Goal: Task Accomplishment & Management: Manage account settings

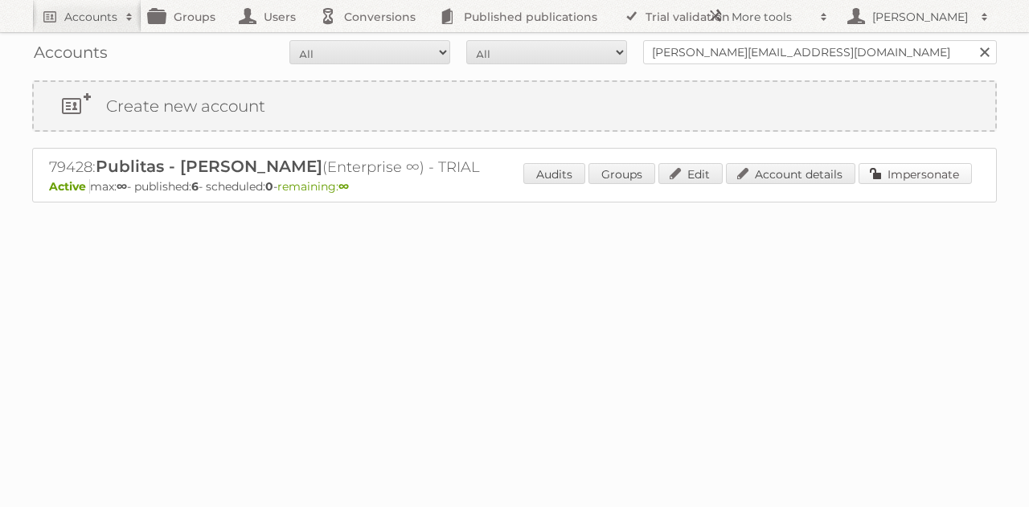
click at [902, 173] on link "Impersonate" at bounding box center [915, 173] width 113 height 21
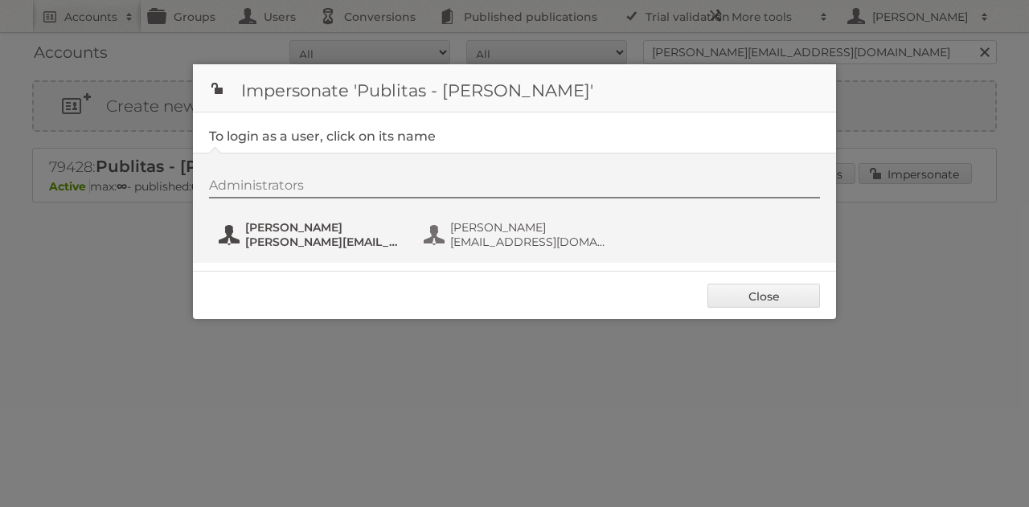
click at [317, 221] on span "[PERSON_NAME]" at bounding box center [323, 227] width 156 height 14
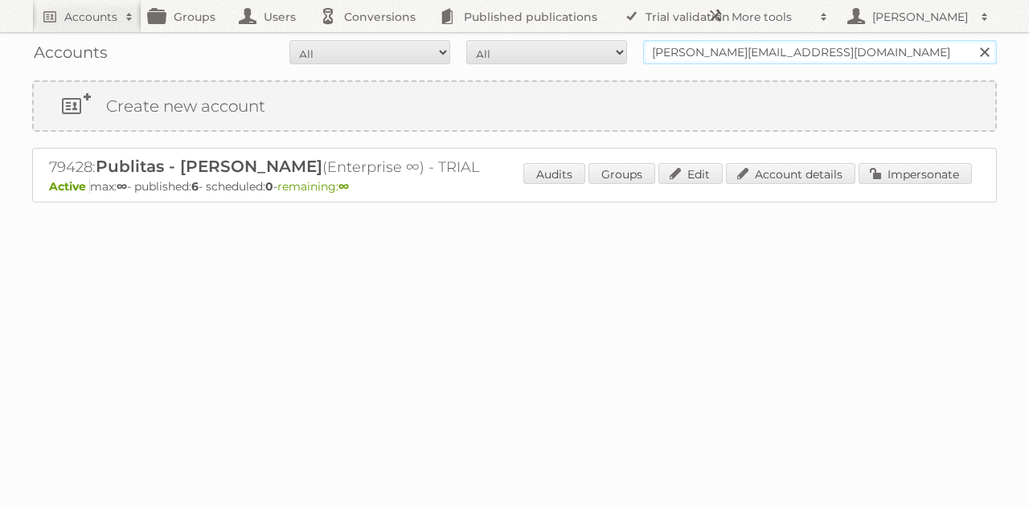
drag, startPoint x: 793, startPoint y: 57, endPoint x: 618, endPoint y: 59, distance: 175.3
click at [618, 59] on form "All Active Expired Pending All Paid Trials Self service [PERSON_NAME][EMAIL_ADD…" at bounding box center [514, 52] width 965 height 24
type input "ikea staging"
click at [972, 40] on input "Search" at bounding box center [984, 52] width 24 height 24
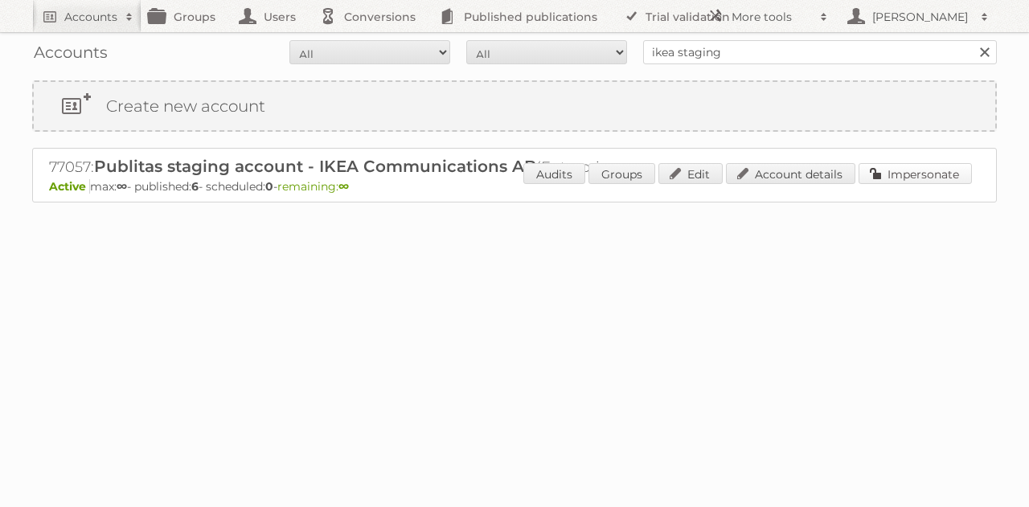
click at [918, 170] on link "Impersonate" at bounding box center [915, 173] width 113 height 21
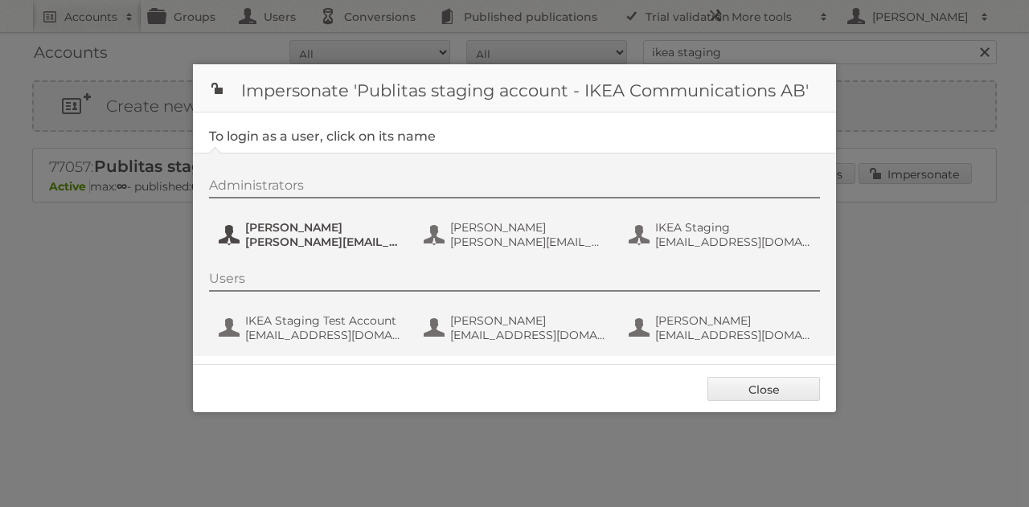
click at [288, 228] on span "Andreas Olofsson" at bounding box center [323, 227] width 156 height 14
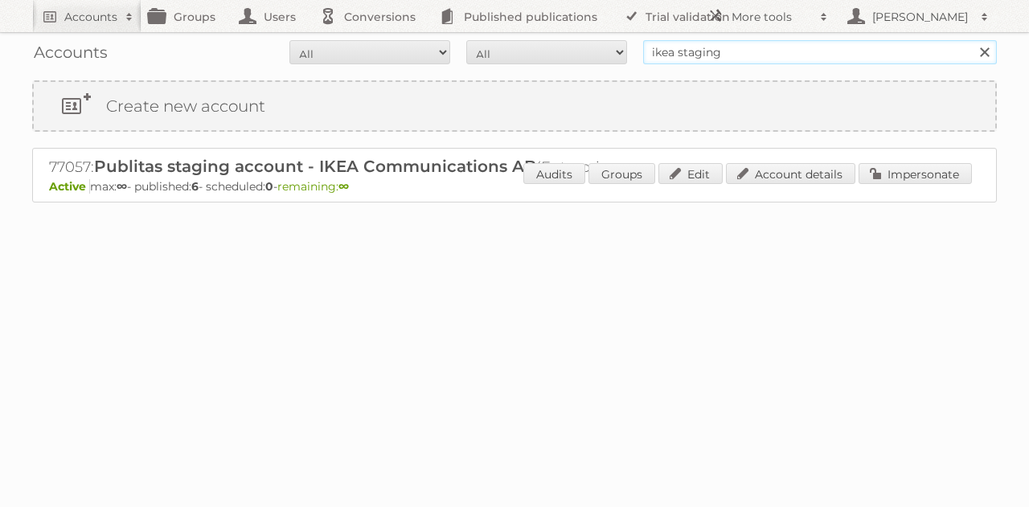
drag, startPoint x: 622, startPoint y: 55, endPoint x: 571, endPoint y: 54, distance: 51.5
click at [571, 54] on form "All Active Expired Pending All Paid Trials Self service ikea staging Search" at bounding box center [514, 52] width 965 height 24
type input "stonewall kitchen"
click at [972, 40] on input "Search" at bounding box center [984, 52] width 24 height 24
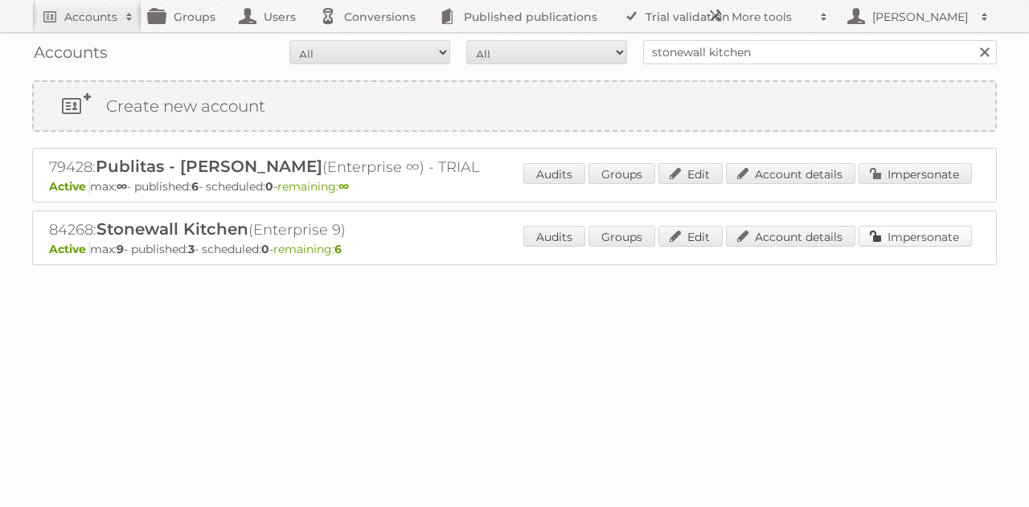
click at [865, 236] on link "Impersonate" at bounding box center [915, 236] width 113 height 21
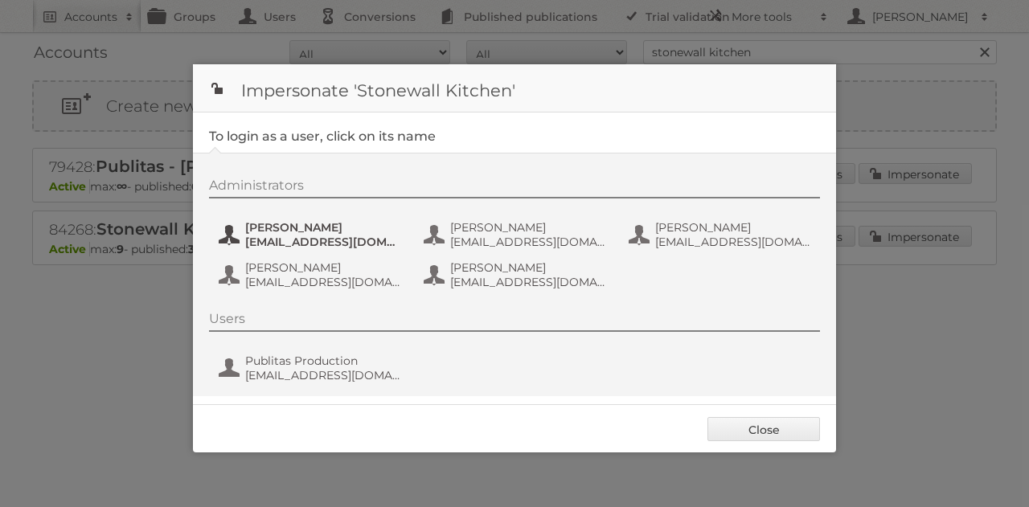
click at [314, 228] on span "Alexandra Lynch" at bounding box center [323, 227] width 156 height 14
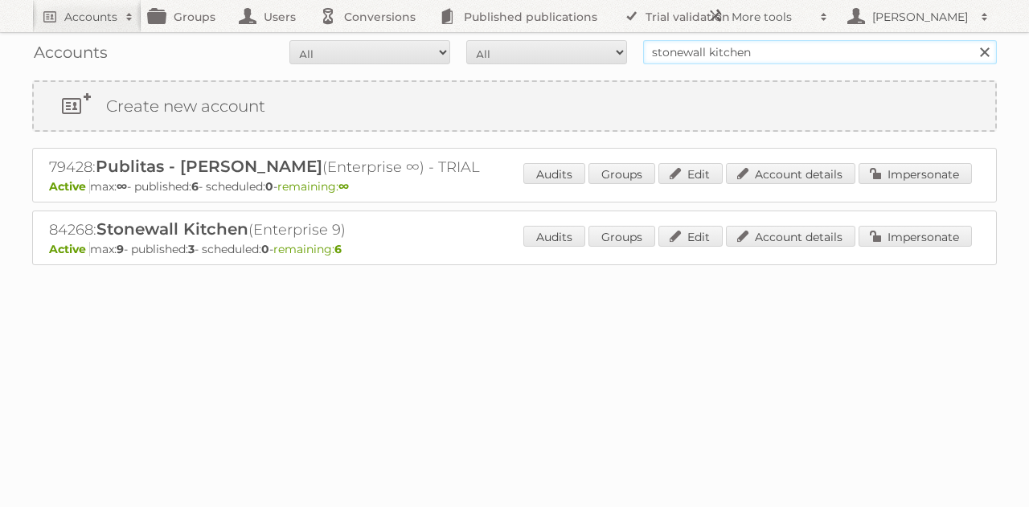
drag, startPoint x: 762, startPoint y: 54, endPoint x: 582, endPoint y: 62, distance: 179.5
click at [582, 62] on form "All Active Expired Pending All Paid Trials Self service stonewall kitchen Search" at bounding box center [514, 52] width 965 height 24
type input "adinda hahn"
click at [972, 40] on input "Search" at bounding box center [984, 52] width 24 height 24
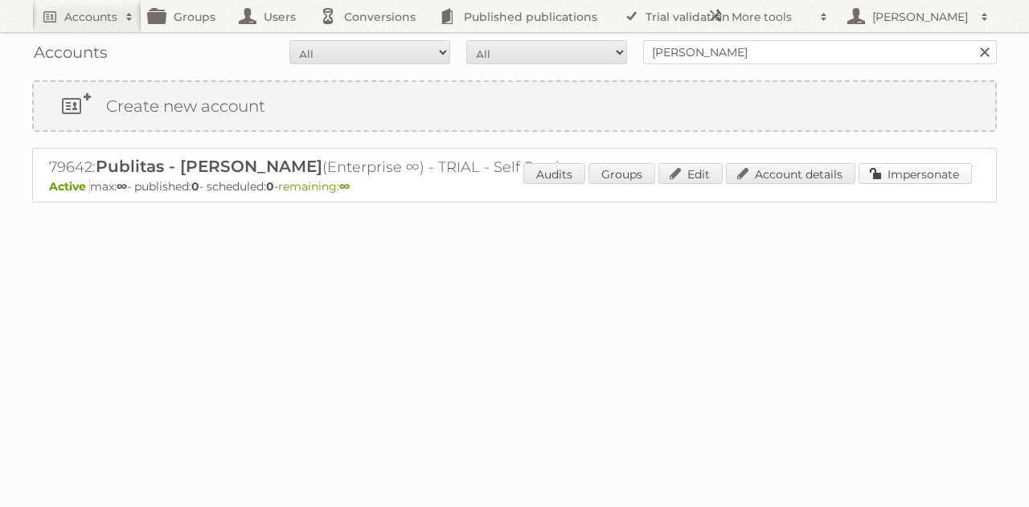
click at [894, 176] on link "Impersonate" at bounding box center [915, 173] width 113 height 21
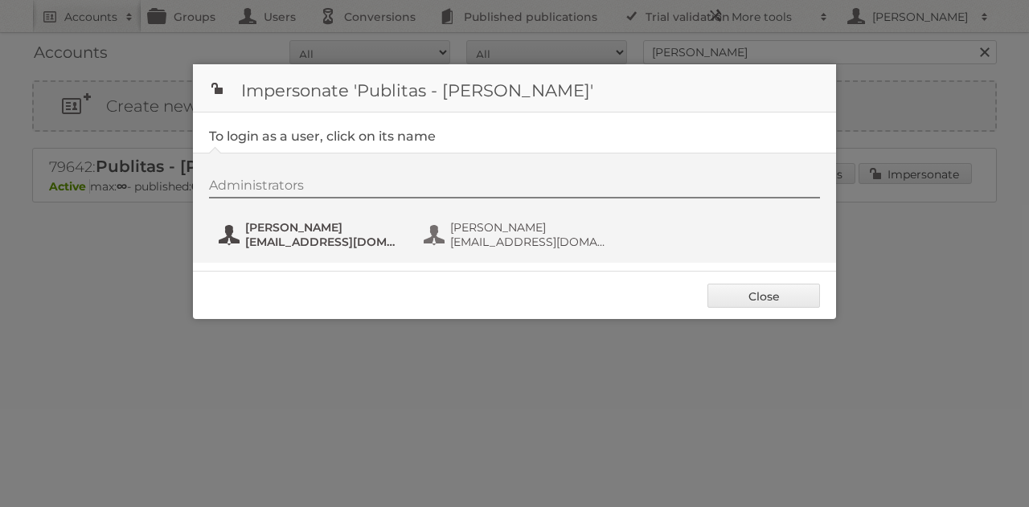
click at [286, 228] on span "Adinda Hahn" at bounding box center [323, 227] width 156 height 14
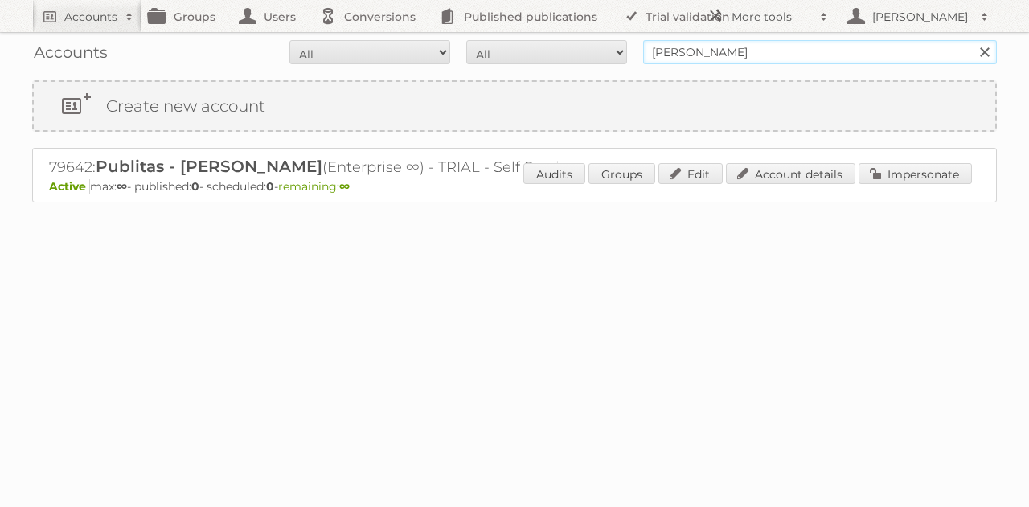
drag, startPoint x: 738, startPoint y: 57, endPoint x: 540, endPoint y: 50, distance: 198.0
click at [540, 50] on form "All Active Expired Pending All Paid Trials Self service adinda hahn Search" at bounding box center [514, 52] width 965 height 24
type input "george@publitas.com"
click at [972, 40] on input "Search" at bounding box center [984, 52] width 24 height 24
click at [891, 174] on link "Impersonate" at bounding box center [915, 173] width 113 height 21
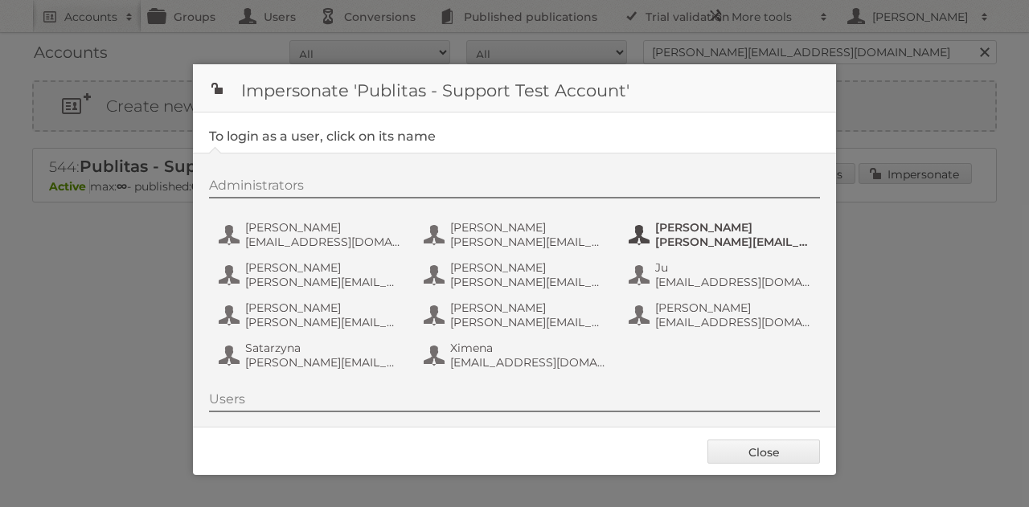
click at [655, 235] on span "George" at bounding box center [733, 227] width 156 height 14
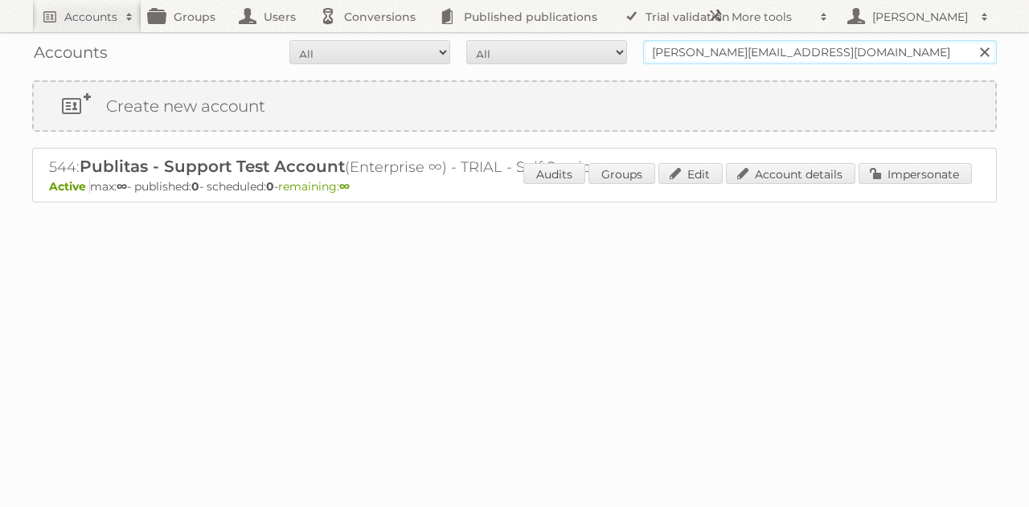
drag, startPoint x: 790, startPoint y: 47, endPoint x: 409, endPoint y: 41, distance: 380.4
click at [409, 41] on form "All Active Expired Pending All Paid Trials Self service george@publitas.com Sea…" at bounding box center [514, 52] width 965 height 24
type input "eva@publitas"
click at [972, 40] on input "Search" at bounding box center [984, 52] width 24 height 24
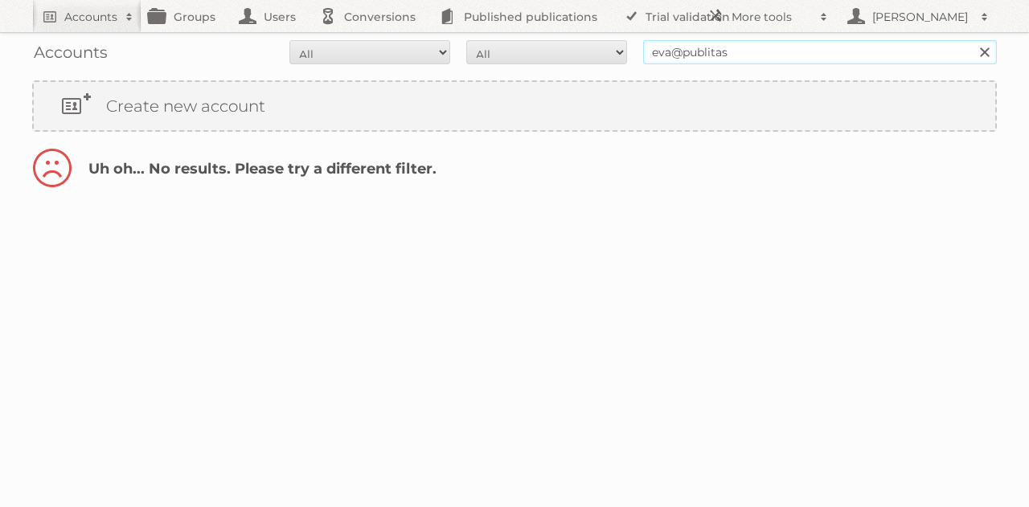
drag, startPoint x: 745, startPoint y: 53, endPoint x: 577, endPoint y: 51, distance: 167.3
click at [577, 51] on form "All Active Expired Pending All Paid Trials Self service eva@publitas Search" at bounding box center [514, 52] width 965 height 24
type input "container store"
click at [972, 40] on input "Search" at bounding box center [984, 52] width 24 height 24
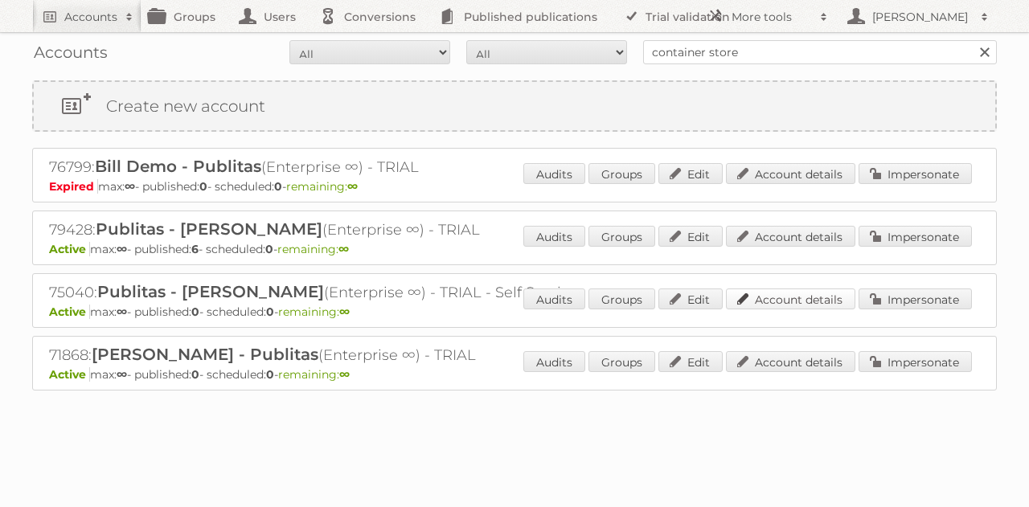
click at [814, 295] on link "Account details" at bounding box center [790, 299] width 129 height 21
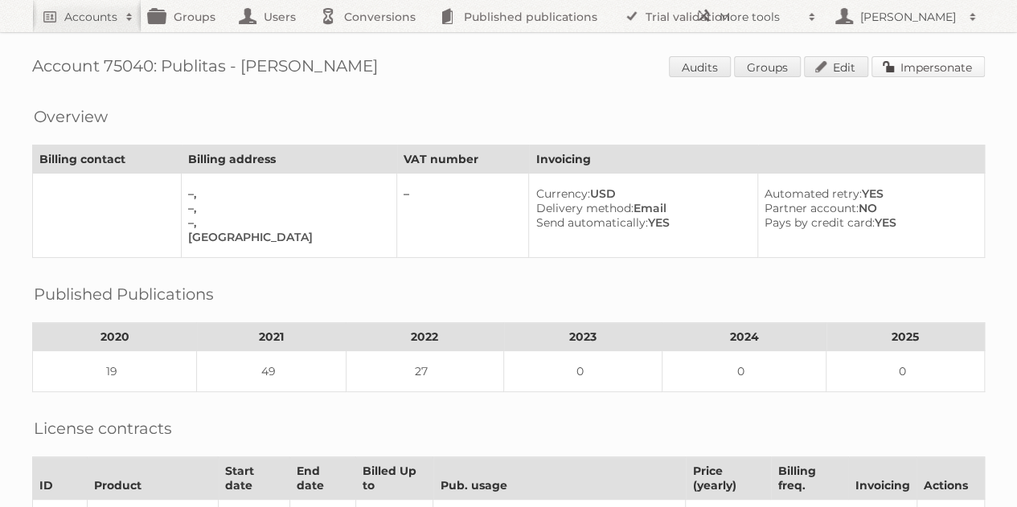
click at [922, 71] on link "Impersonate" at bounding box center [928, 66] width 113 height 21
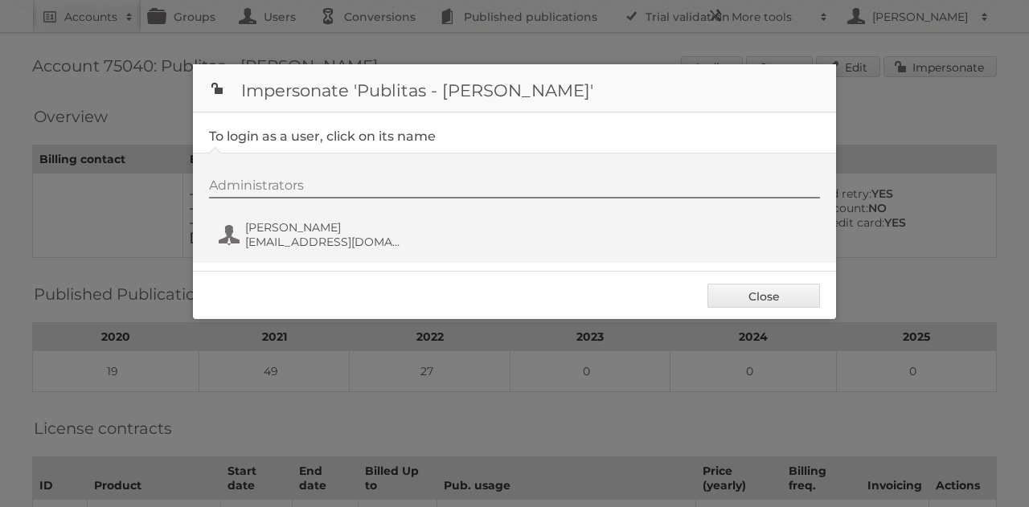
click at [336, 251] on div "Administrators [PERSON_NAME] [EMAIL_ADDRESS][DOMAIN_NAME]" at bounding box center [522, 216] width 627 height 77
click at [323, 233] on span "[PERSON_NAME]" at bounding box center [323, 227] width 156 height 14
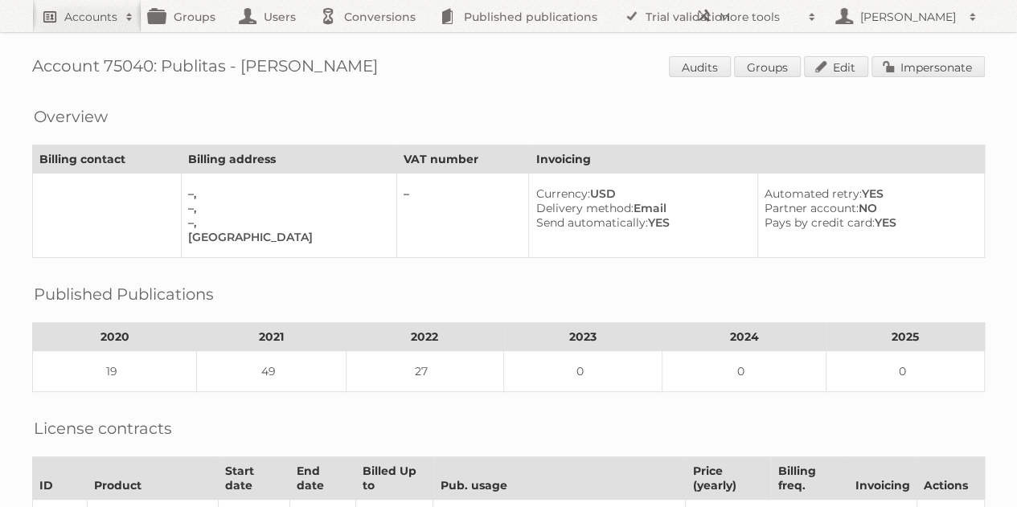
click at [109, 13] on h2 "Accounts" at bounding box center [90, 17] width 53 height 16
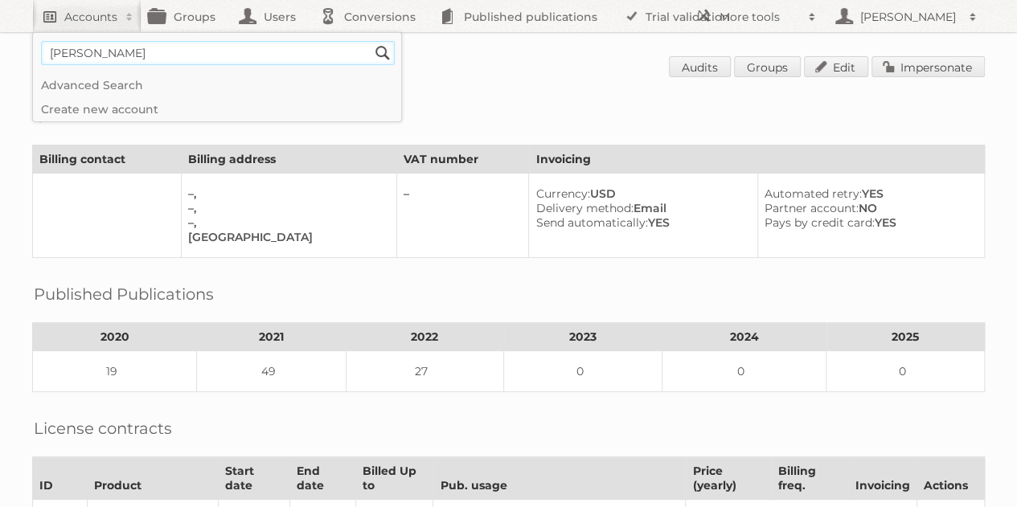
type input"] "[PERSON_NAME]"
click at [371, 41] on input "Search" at bounding box center [383, 53] width 24 height 24
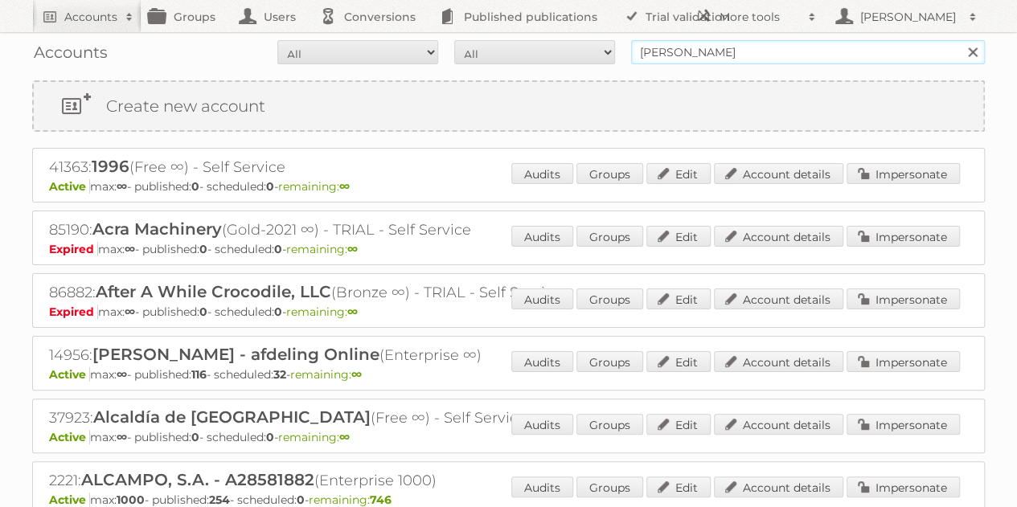
click at [690, 54] on input "julia" at bounding box center [808, 52] width 354 height 24
type input "j"
type input "agnieszka"
click at [960, 40] on input "Search" at bounding box center [972, 52] width 24 height 24
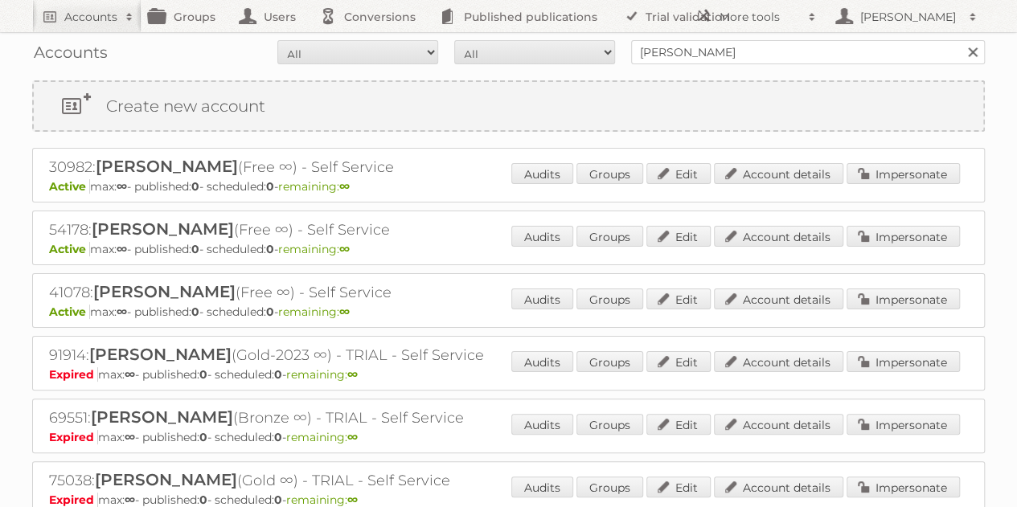
click at [971, 52] on link at bounding box center [973, 52] width 24 height 24
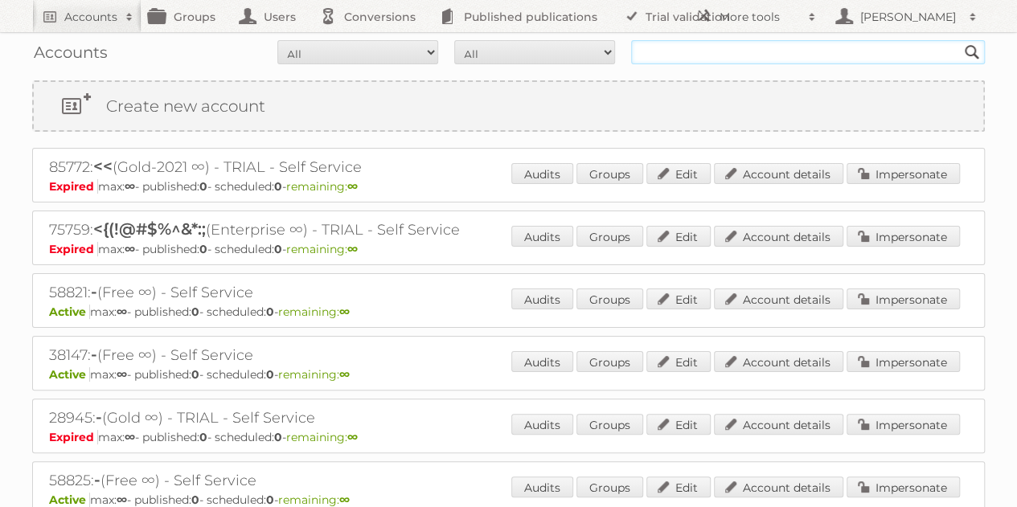
click at [664, 50] on input "text" at bounding box center [808, 52] width 354 height 24
type input "[EMAIL_ADDRESS][DOMAIN_NAME]"
click at [960, 40] on input "Search" at bounding box center [972, 52] width 24 height 24
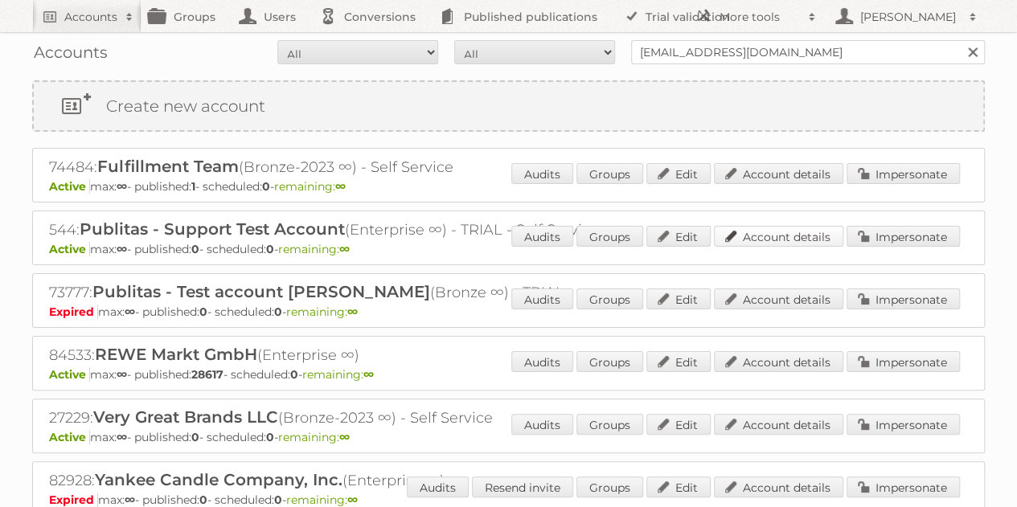
click at [793, 234] on link "Account details" at bounding box center [778, 236] width 129 height 21
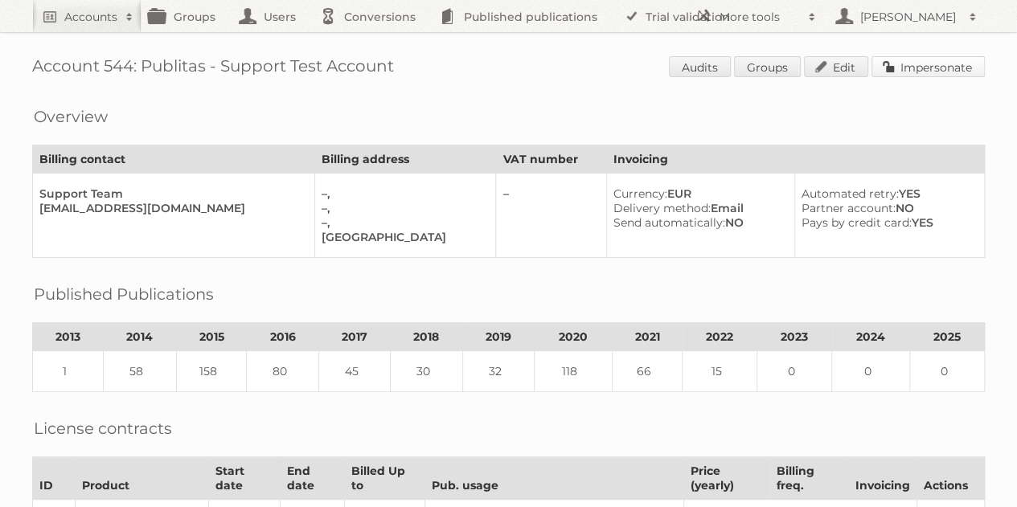
click at [925, 73] on link "Impersonate" at bounding box center [928, 66] width 113 height 21
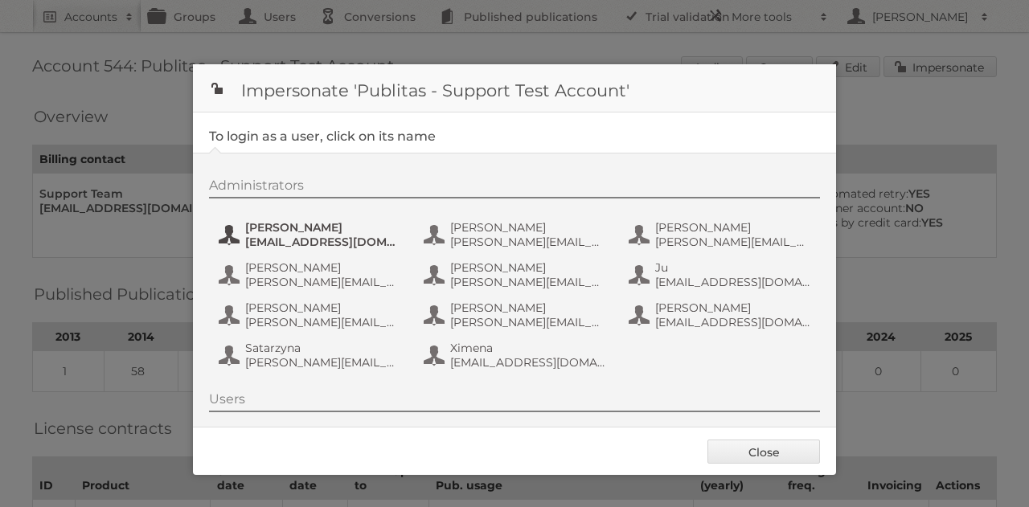
click at [326, 223] on span "alphonsine bourceret" at bounding box center [323, 227] width 156 height 14
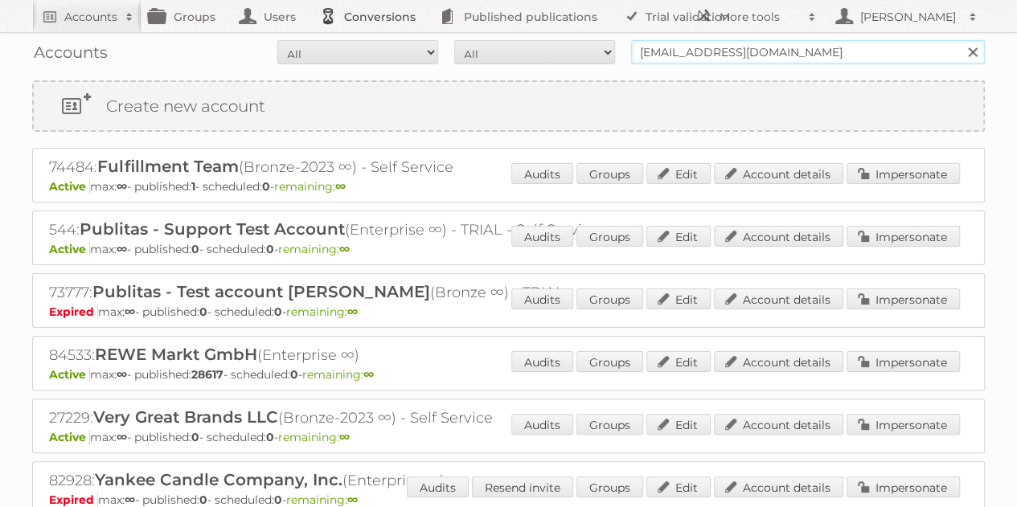
drag, startPoint x: 778, startPoint y: 53, endPoint x: 402, endPoint y: 27, distance: 377.2
click at [402, 27] on body "Accounts Search Advanced Search Create new account Groups Users Conversions Pub…" at bounding box center [508, 253] width 1017 height 507
type input "landing pages"
click at [960, 40] on input "Search" at bounding box center [972, 52] width 24 height 24
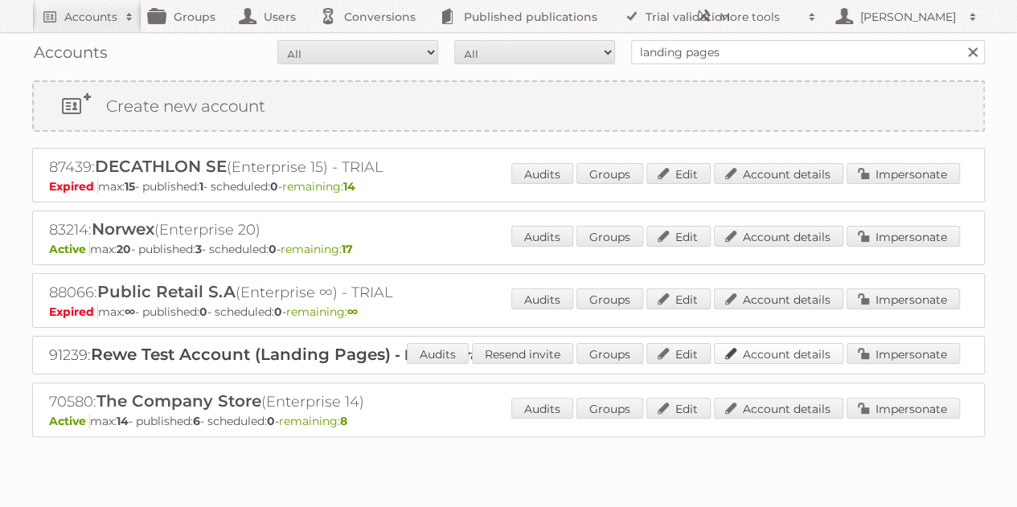
click at [786, 349] on link "Account details" at bounding box center [778, 353] width 129 height 21
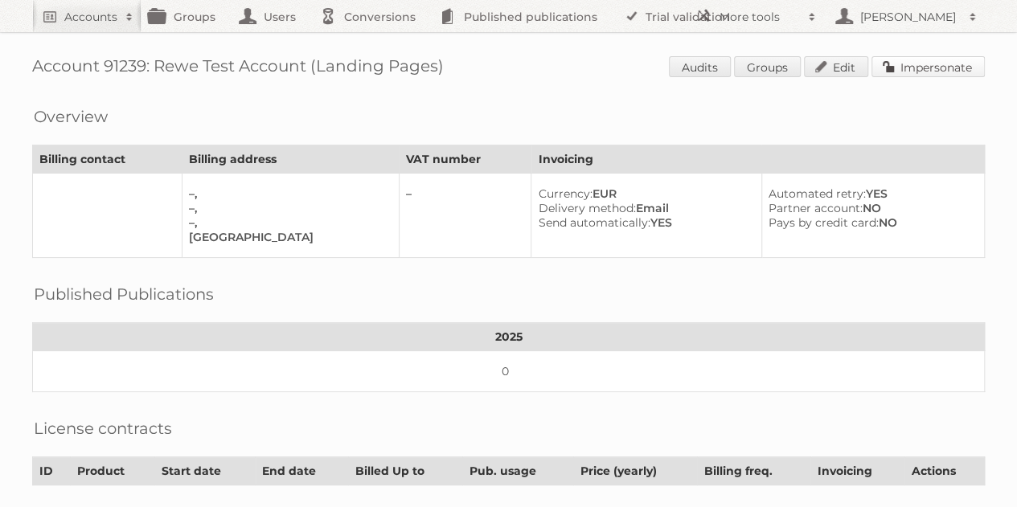
click at [938, 68] on link "Impersonate" at bounding box center [928, 66] width 113 height 21
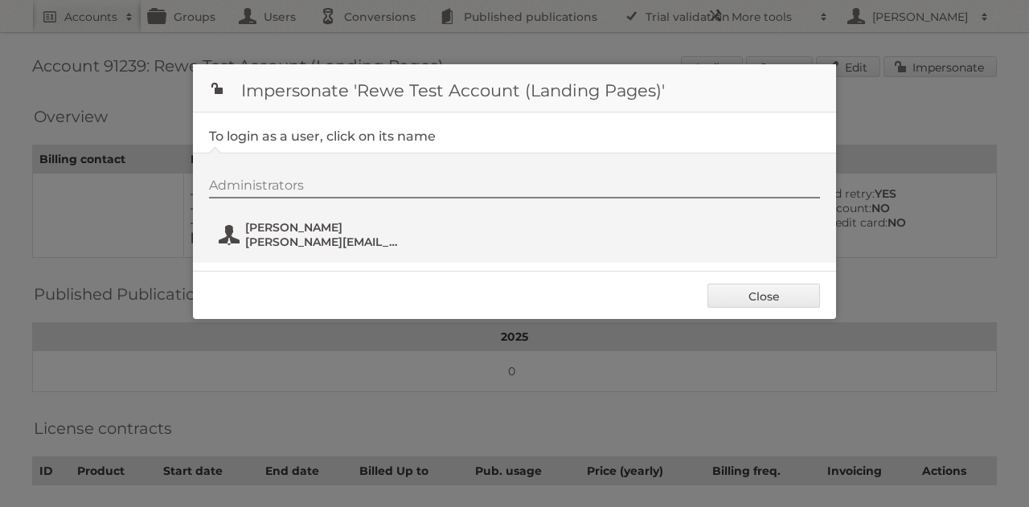
click at [295, 232] on span "[PERSON_NAME]" at bounding box center [323, 227] width 156 height 14
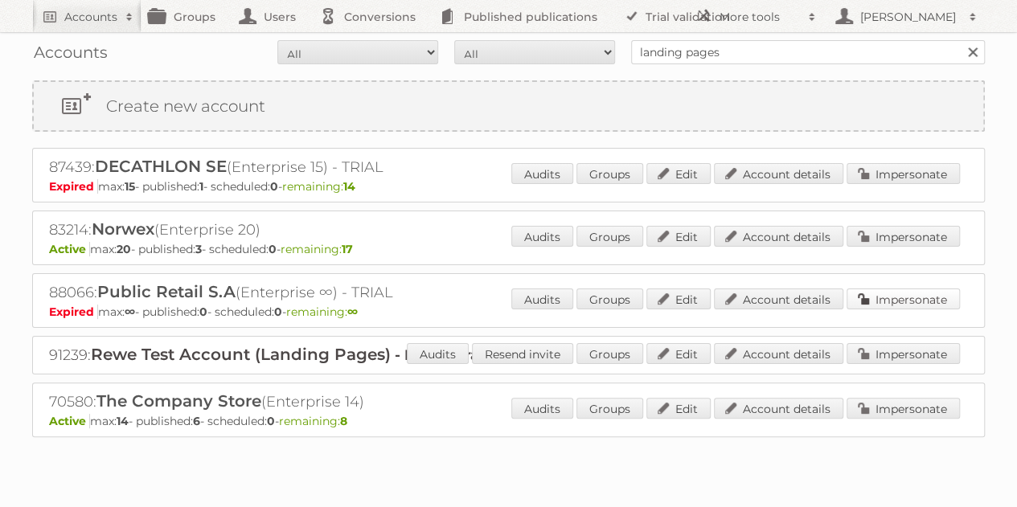
click at [909, 294] on link "Impersonate" at bounding box center [903, 299] width 113 height 21
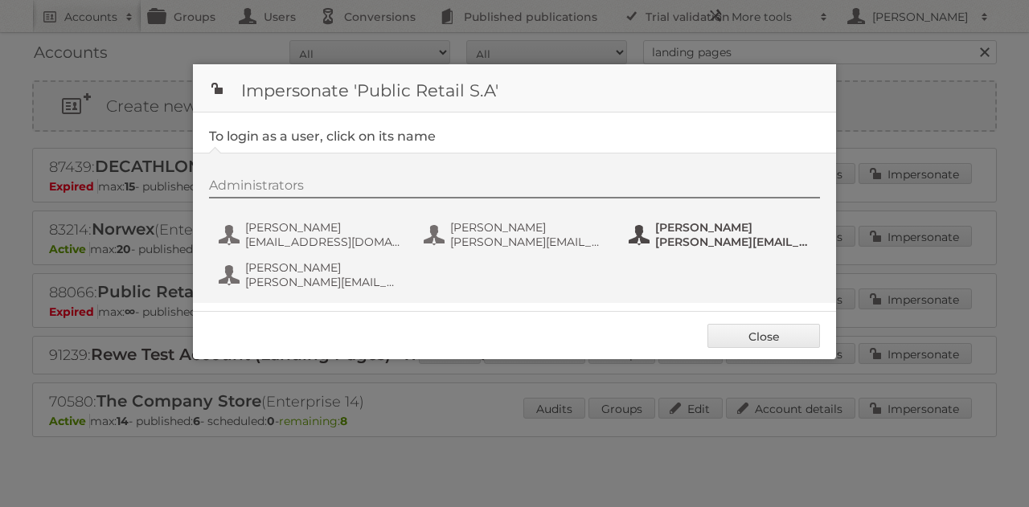
click at [690, 235] on span "[PERSON_NAME][EMAIL_ADDRESS][DOMAIN_NAME]" at bounding box center [733, 242] width 156 height 14
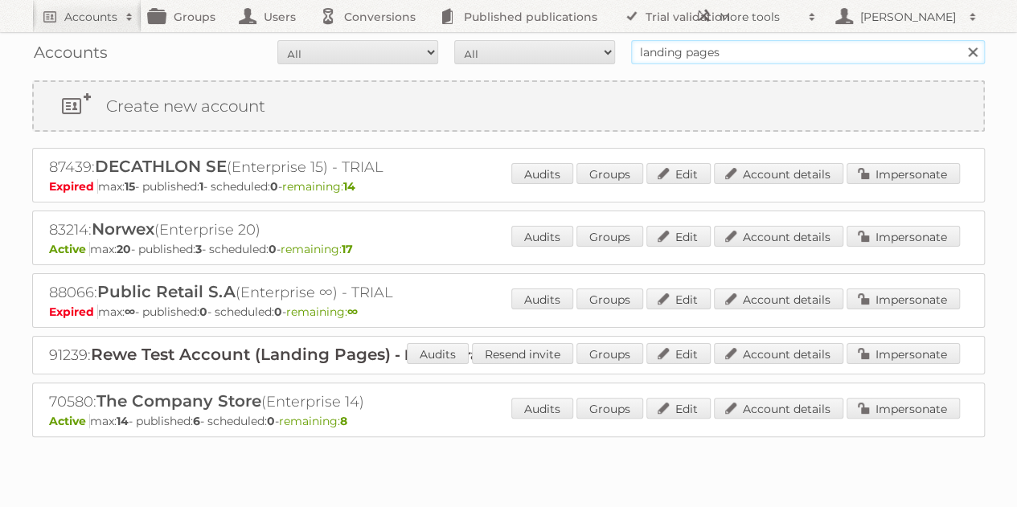
click at [722, 58] on input "landing pages" at bounding box center [808, 52] width 354 height 24
type input "landing page"
click at [960, 40] on input "Search" at bounding box center [972, 52] width 24 height 24
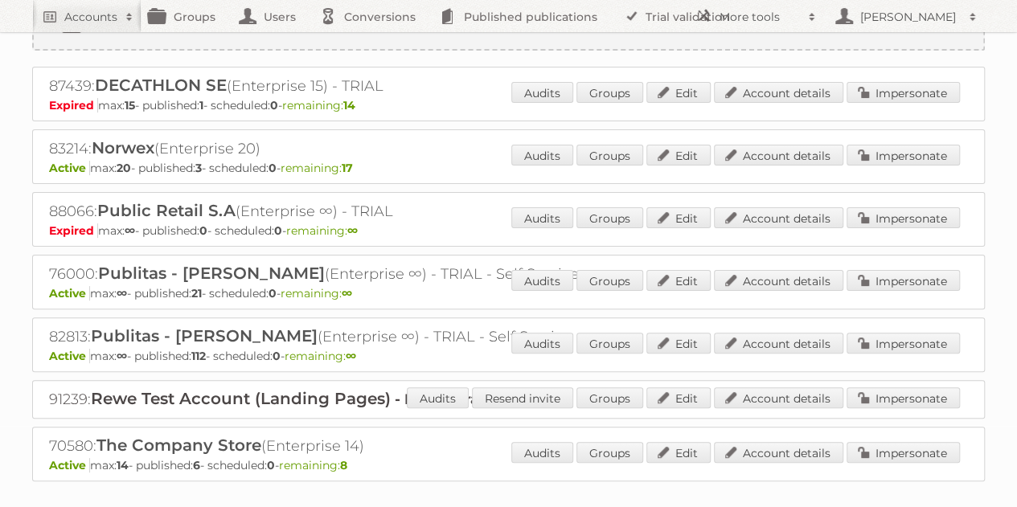
scroll to position [101, 0]
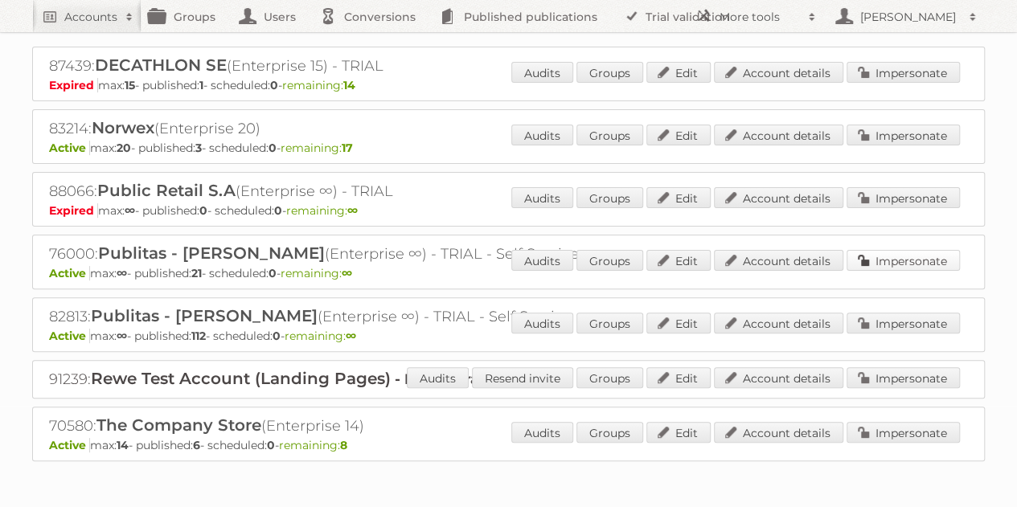
click at [901, 258] on link "Impersonate" at bounding box center [903, 260] width 113 height 21
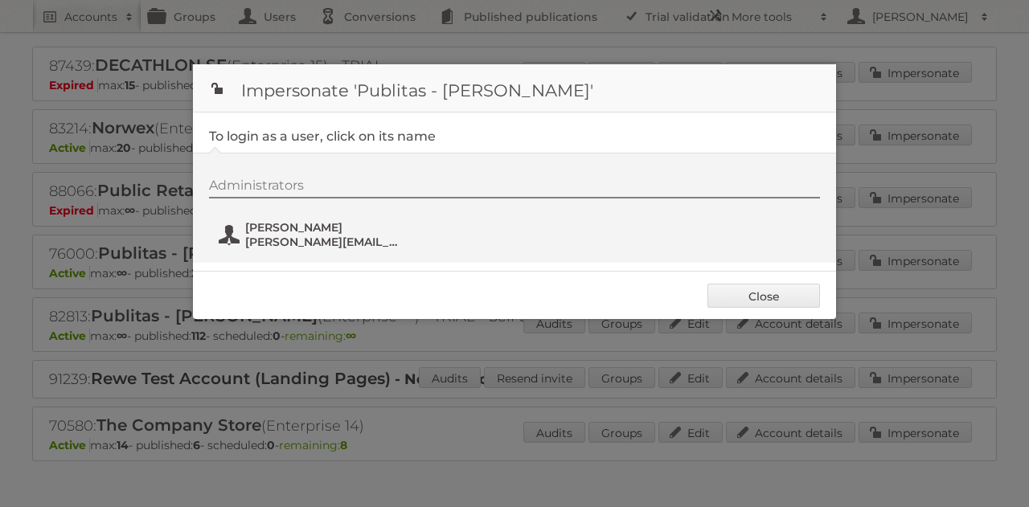
click at [355, 244] on span "aleksandar@publitas.com" at bounding box center [323, 242] width 156 height 14
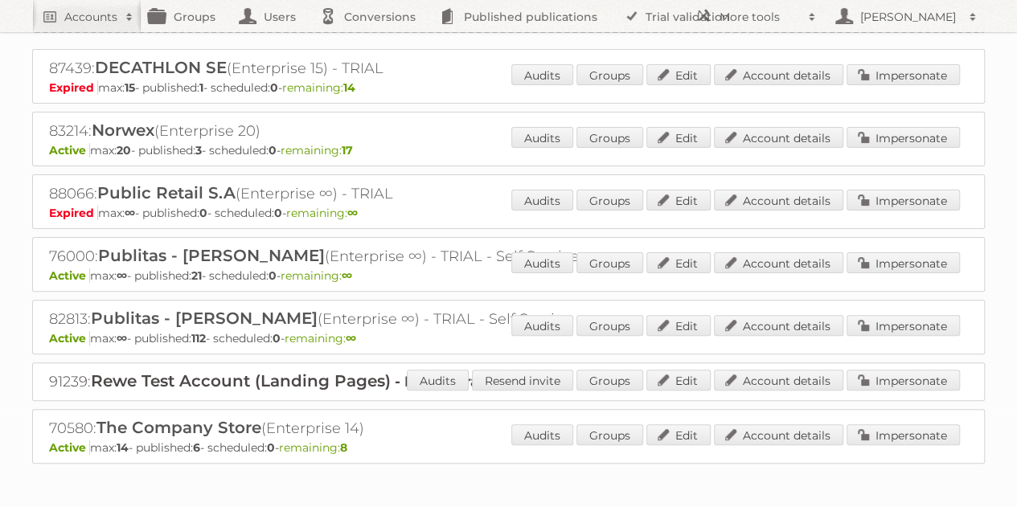
scroll to position [100, 0]
click at [904, 314] on link "Impersonate" at bounding box center [903, 324] width 113 height 21
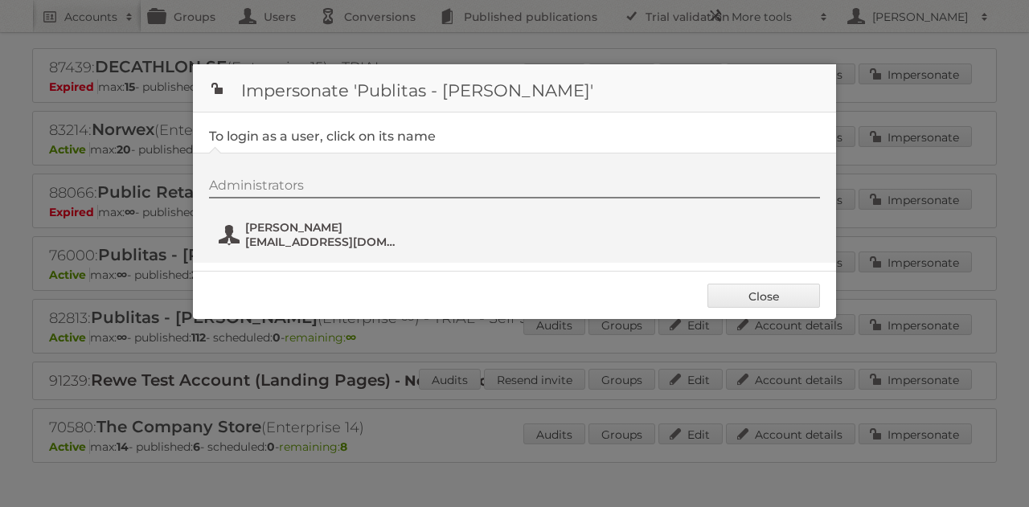
click at [290, 236] on span "drew@publitas.com" at bounding box center [323, 242] width 156 height 14
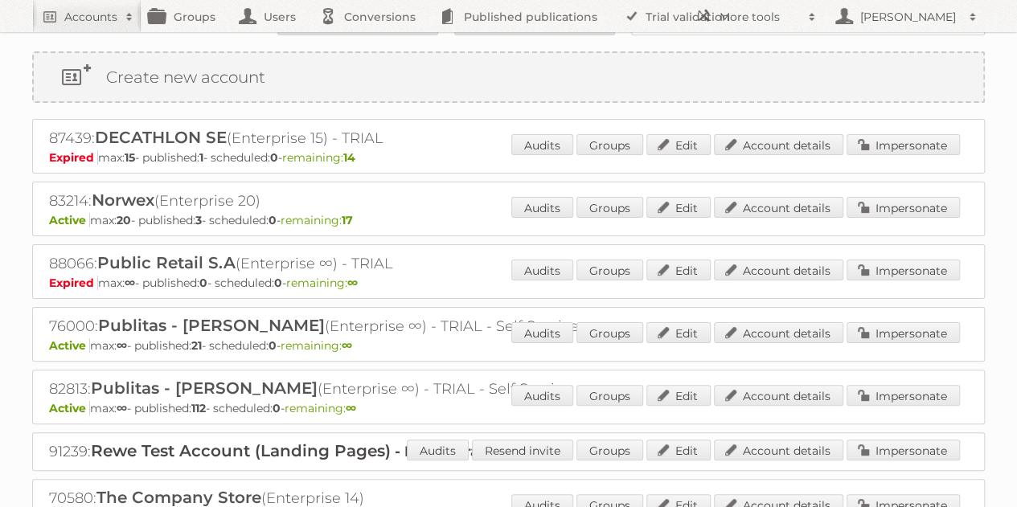
scroll to position [0, 0]
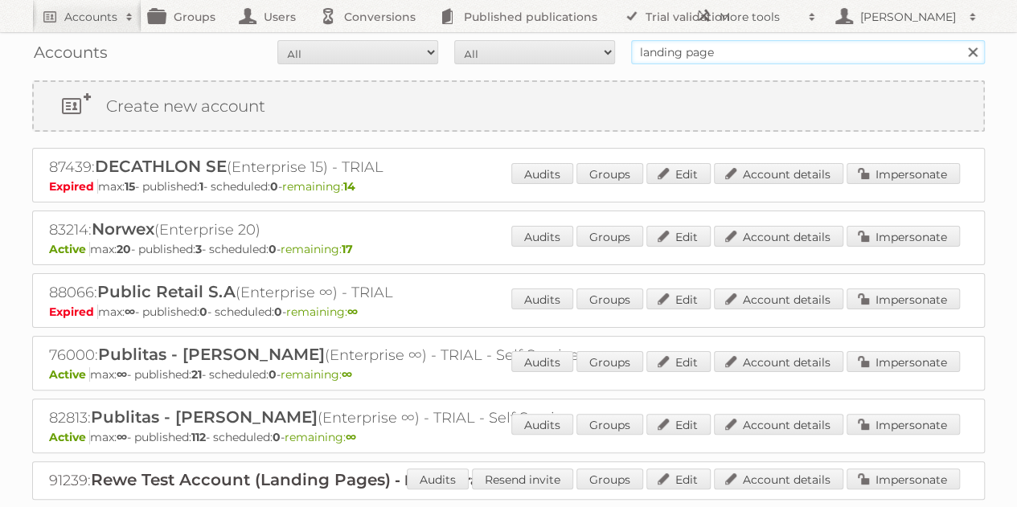
drag, startPoint x: 728, startPoint y: 48, endPoint x: 515, endPoint y: 76, distance: 214.8
click at [515, 76] on div "Accounts All Active Expired Pending All Paid Trials Self service landing page S…" at bounding box center [508, 321] width 1017 height 643
type input "danielius@publitas.com"
click at [960, 40] on input "Search" at bounding box center [972, 52] width 24 height 24
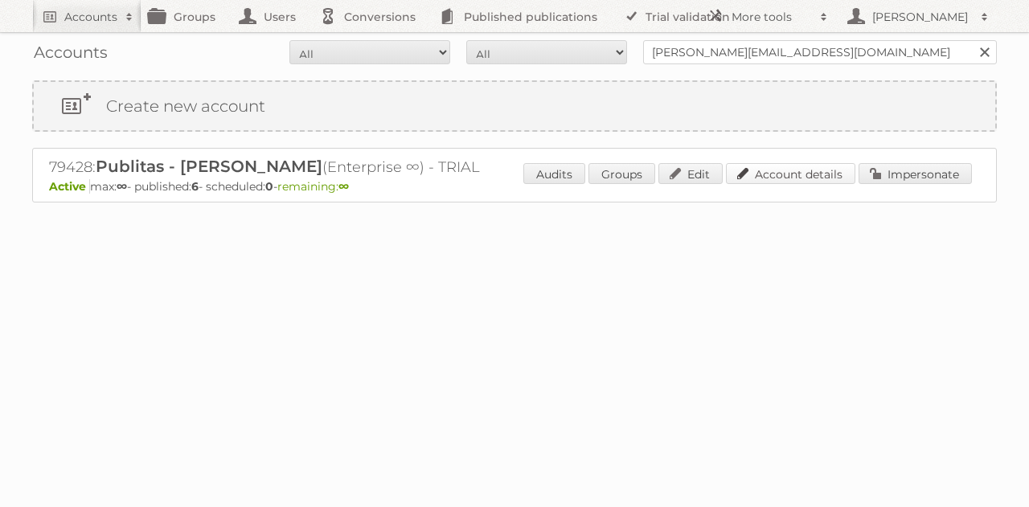
click at [816, 175] on link "Account details" at bounding box center [790, 173] width 129 height 21
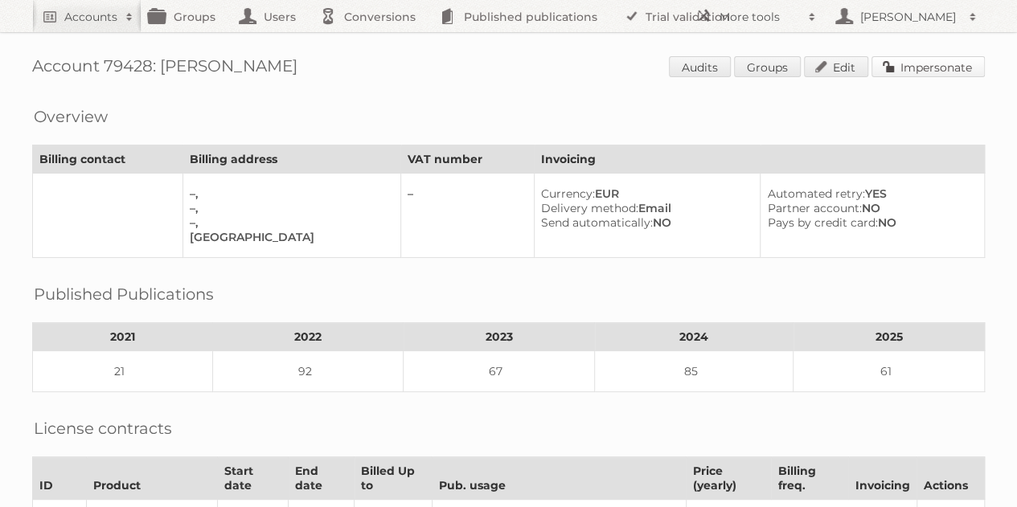
click at [928, 68] on link "Impersonate" at bounding box center [928, 66] width 113 height 21
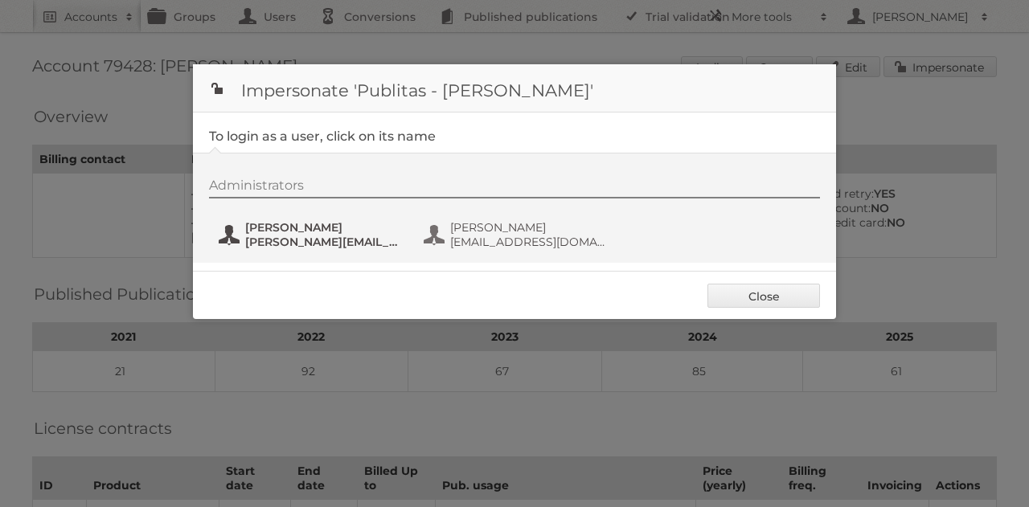
click at [332, 229] on span "Danielius Antanavicius" at bounding box center [323, 227] width 156 height 14
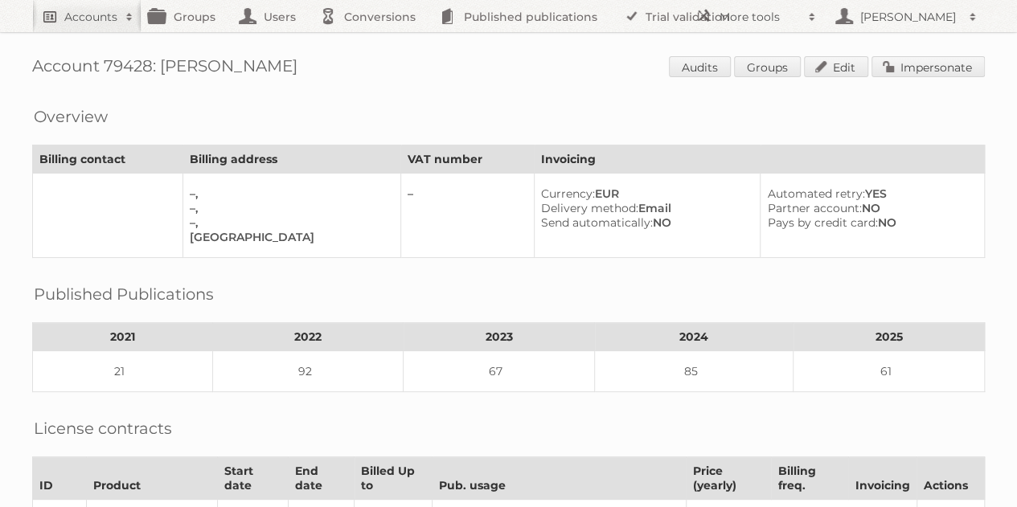
click at [96, 14] on h2 "Accounts" at bounding box center [90, 17] width 53 height 16
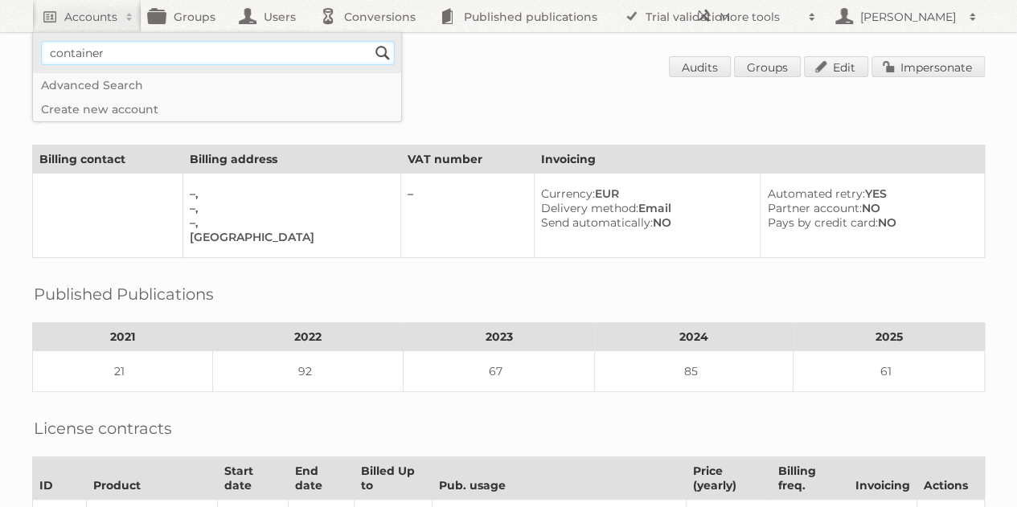
type input"] "container store"
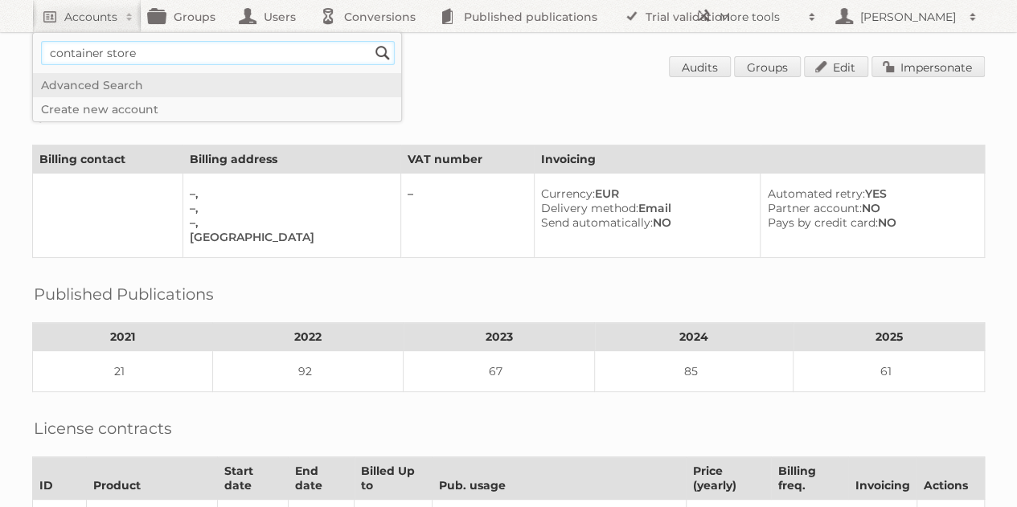
click at [371, 41] on input "Search" at bounding box center [383, 53] width 24 height 24
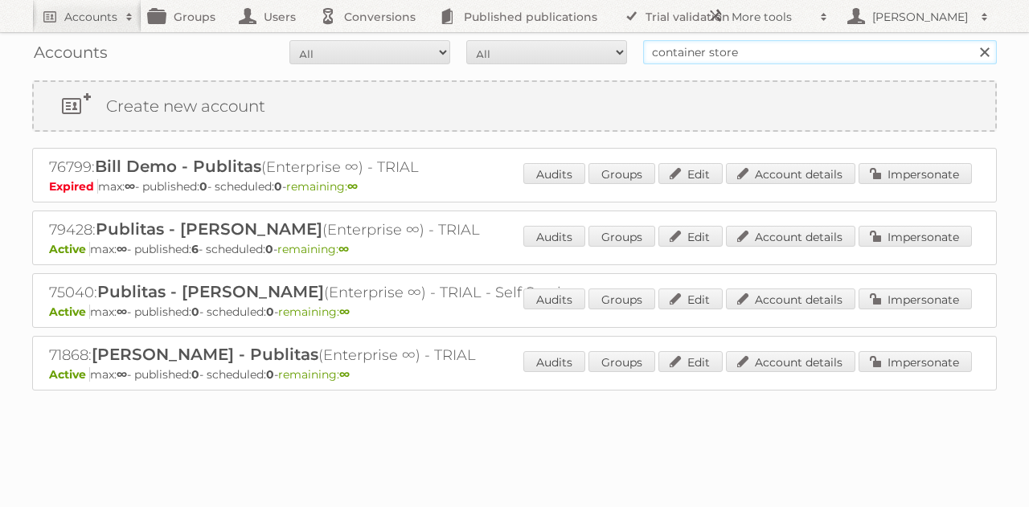
click at [724, 47] on input "container store" at bounding box center [820, 52] width 354 height 24
type input "container"
click at [972, 40] on input "Search" at bounding box center [984, 52] width 24 height 24
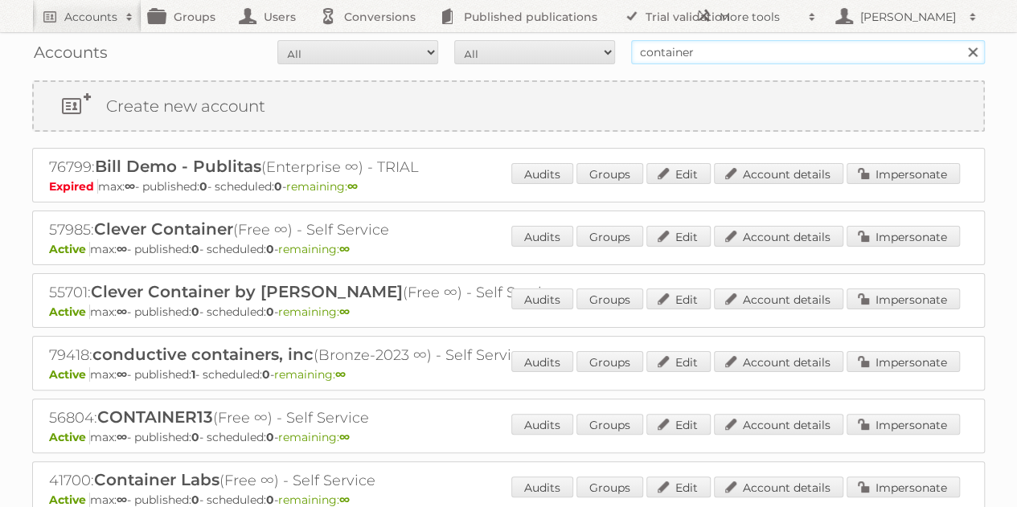
drag, startPoint x: 717, startPoint y: 57, endPoint x: 610, endPoint y: 36, distance: 109.8
click at [610, 36] on div "Accounts All Active Expired Pending All Paid Trials Self service container Sear…" at bounding box center [508, 52] width 953 height 40
type input "landing page"
click at [960, 40] on input "Search" at bounding box center [972, 52] width 24 height 24
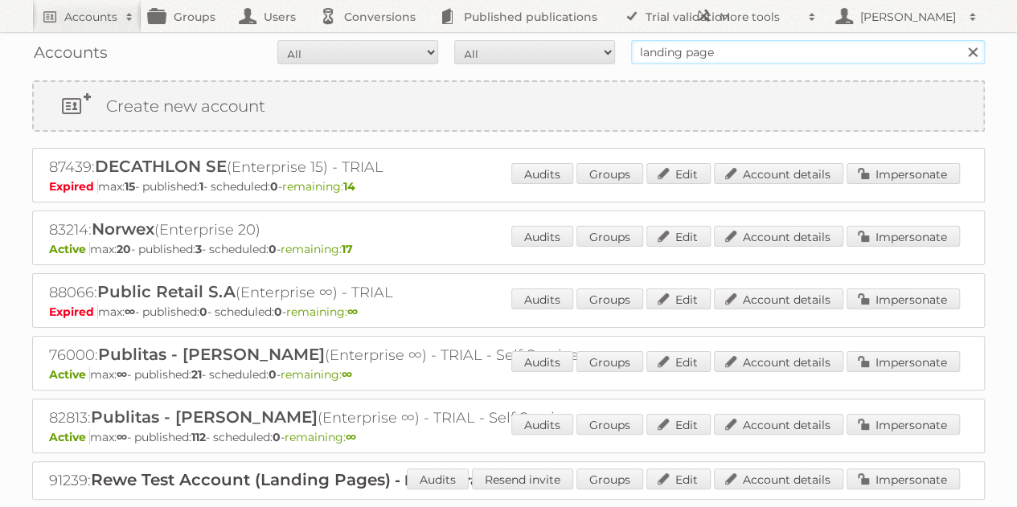
drag, startPoint x: 744, startPoint y: 46, endPoint x: 555, endPoint y: 44, distance: 189.0
click at [555, 44] on form "All Active Expired Pending All Paid Trials Self service landing page Search" at bounding box center [508, 52] width 953 height 24
type input "stonewall kitchen"
click at [960, 40] on input "Search" at bounding box center [972, 52] width 24 height 24
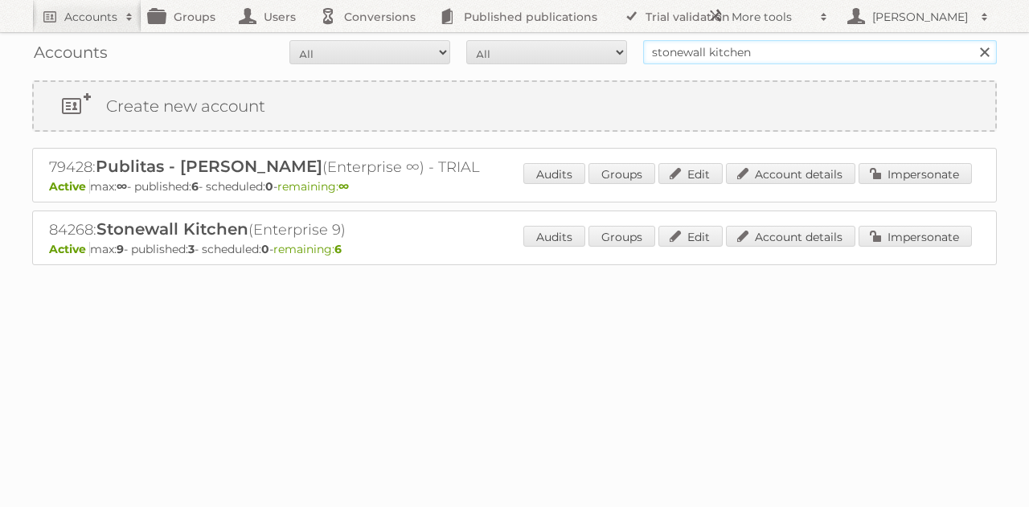
drag, startPoint x: 759, startPoint y: 51, endPoint x: 546, endPoint y: 35, distance: 213.7
click at [546, 35] on div "Accounts All Active Expired Pending All Paid Trials Self service stonewall kitc…" at bounding box center [514, 52] width 965 height 40
type input "irfan@publitas.com"
click at [972, 40] on input "Search" at bounding box center [984, 52] width 24 height 24
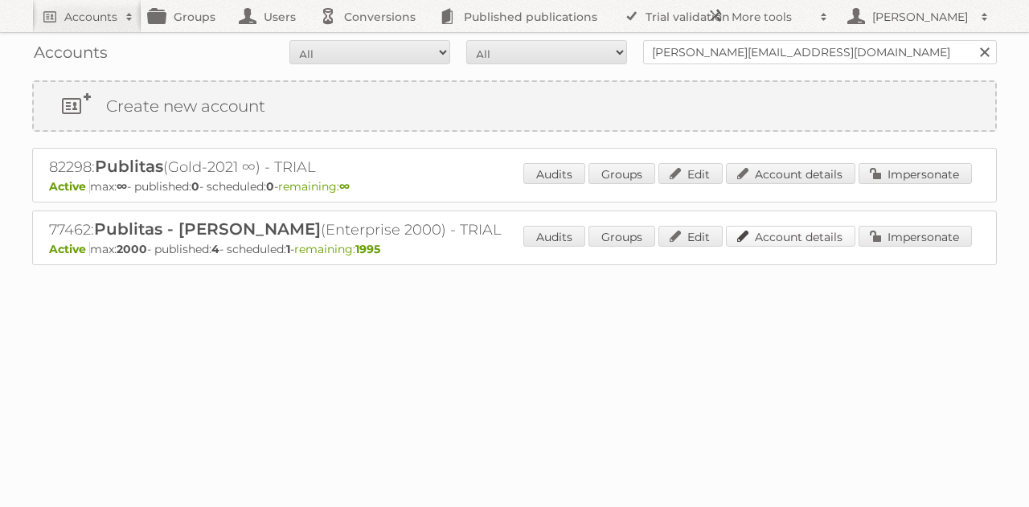
click at [786, 229] on link "Account details" at bounding box center [790, 236] width 129 height 21
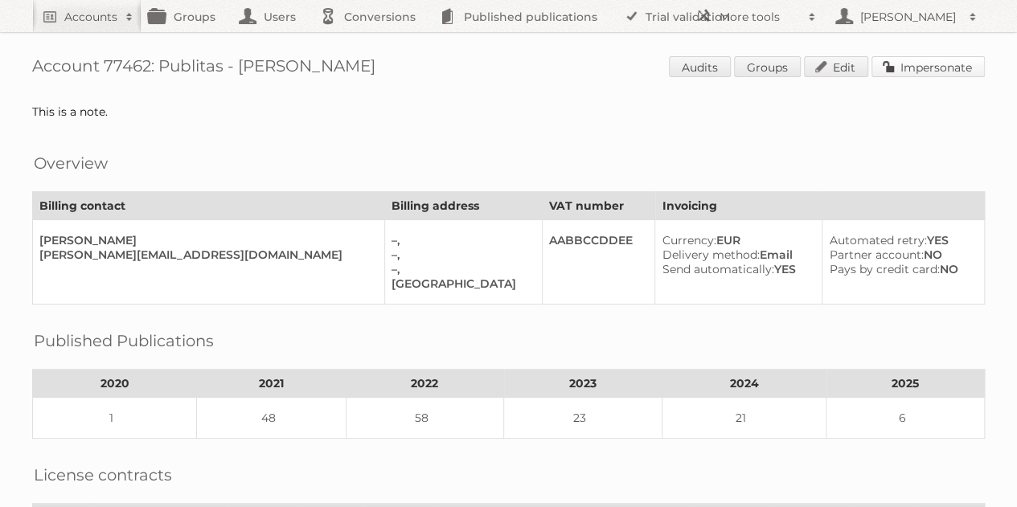
click at [897, 61] on link "Impersonate" at bounding box center [928, 66] width 113 height 21
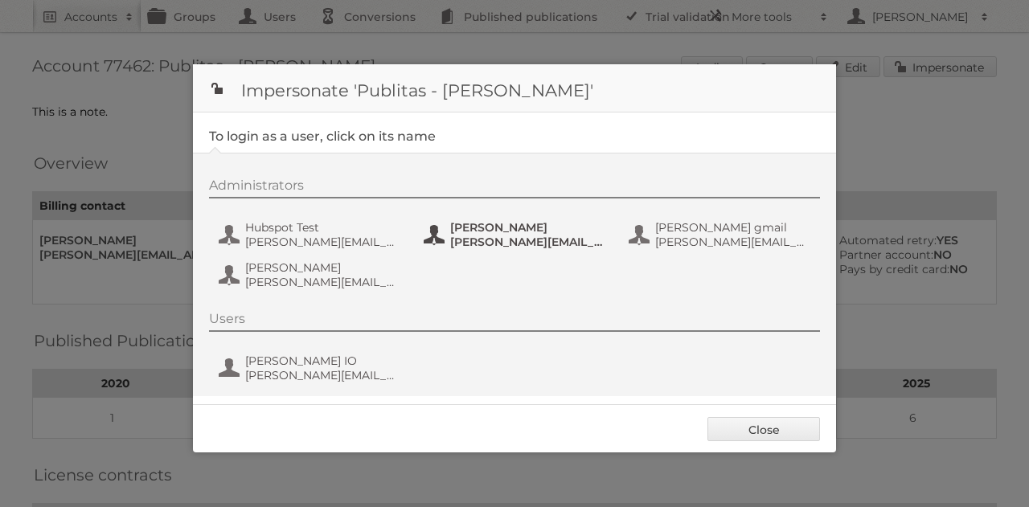
click at [480, 232] on span "Irfan" at bounding box center [528, 227] width 156 height 14
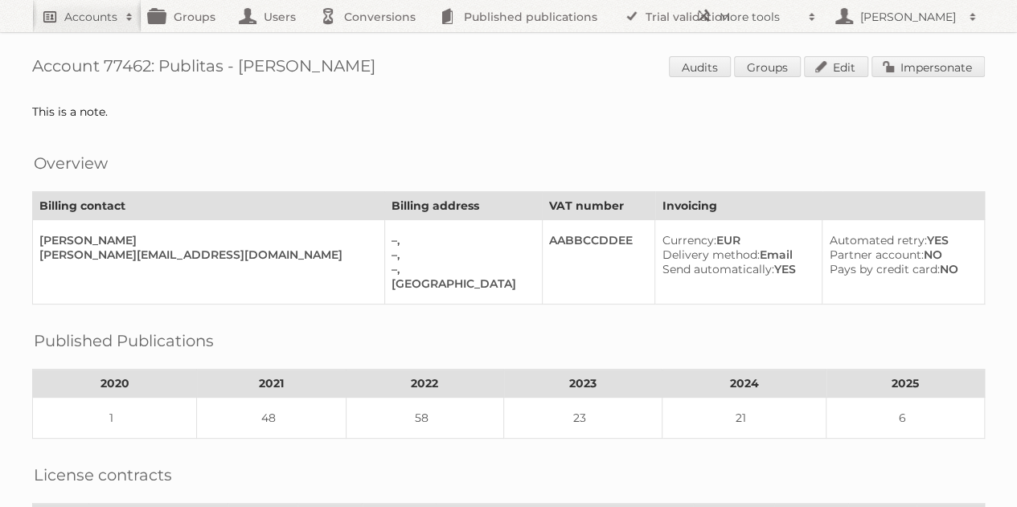
click at [90, 20] on h2 "Accounts" at bounding box center [90, 17] width 53 height 16
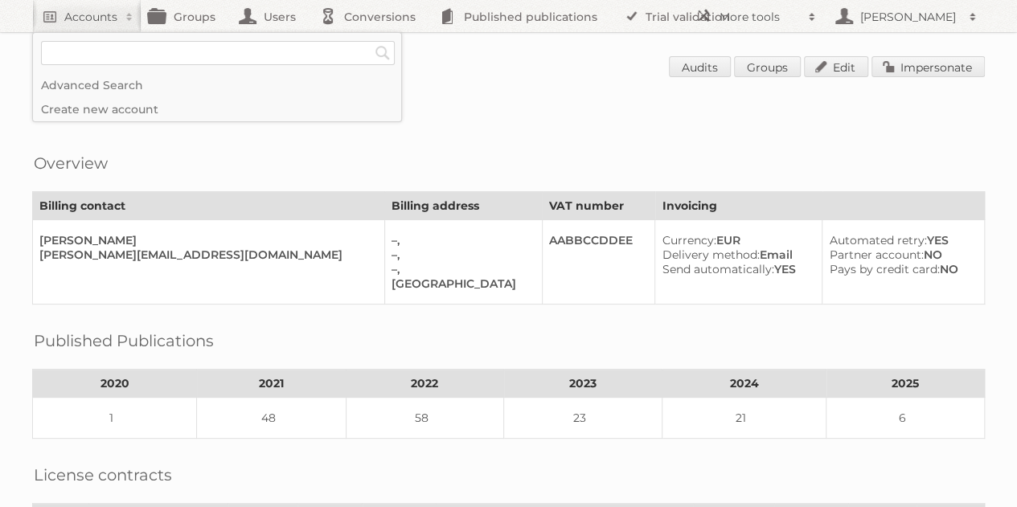
click at [545, 174] on div "Overview Billing contact Billing address VAT number Invoicing Irfan irfan+billi…" at bounding box center [508, 224] width 953 height 162
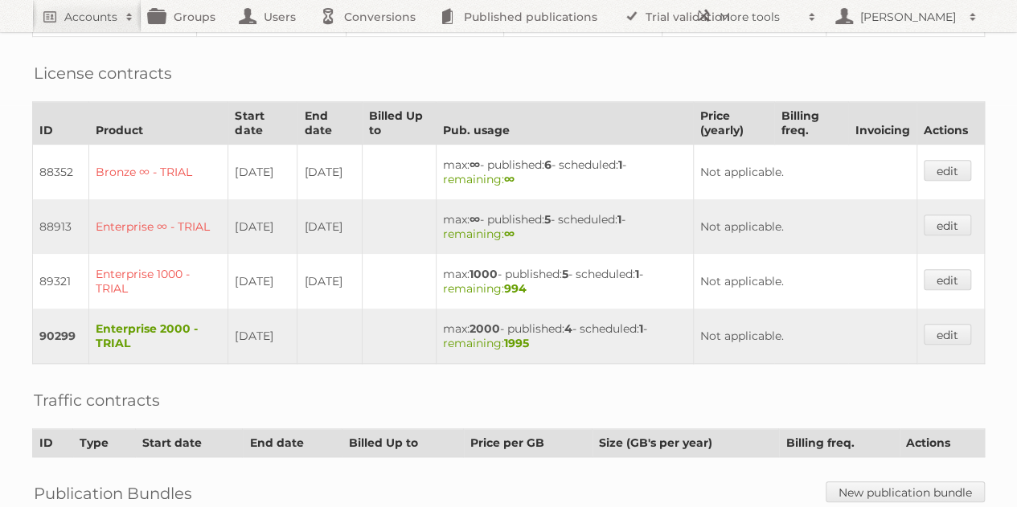
scroll to position [410, 0]
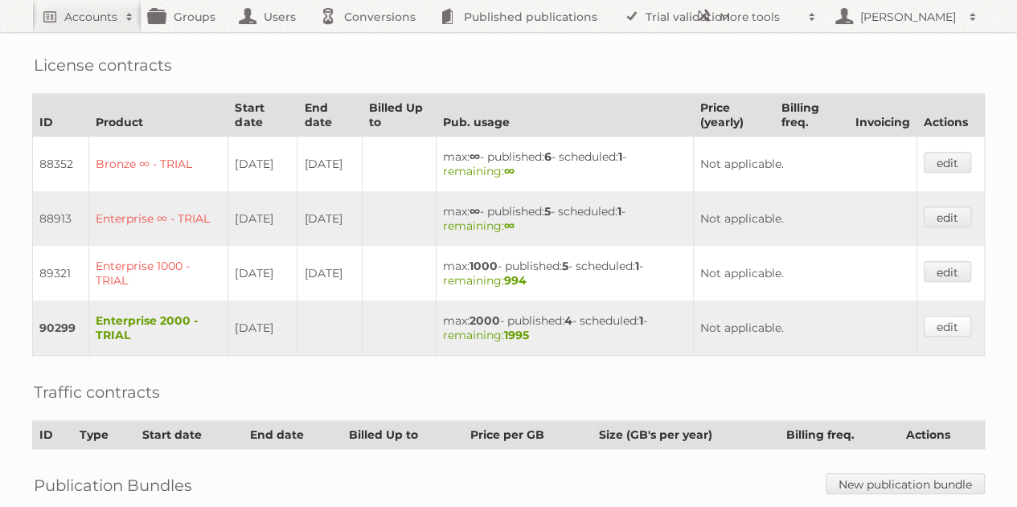
click at [952, 316] on link "edit" at bounding box center [947, 326] width 47 height 21
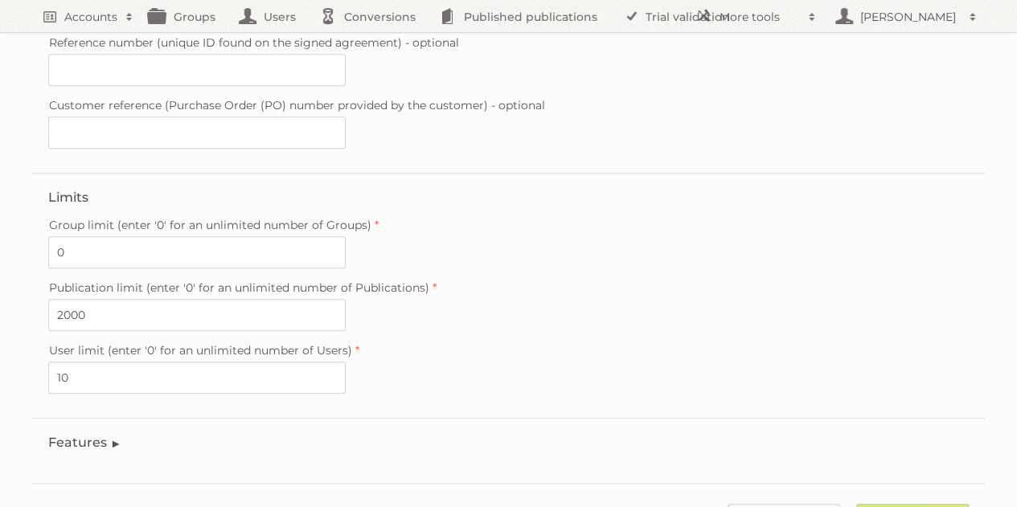
scroll to position [541, 0]
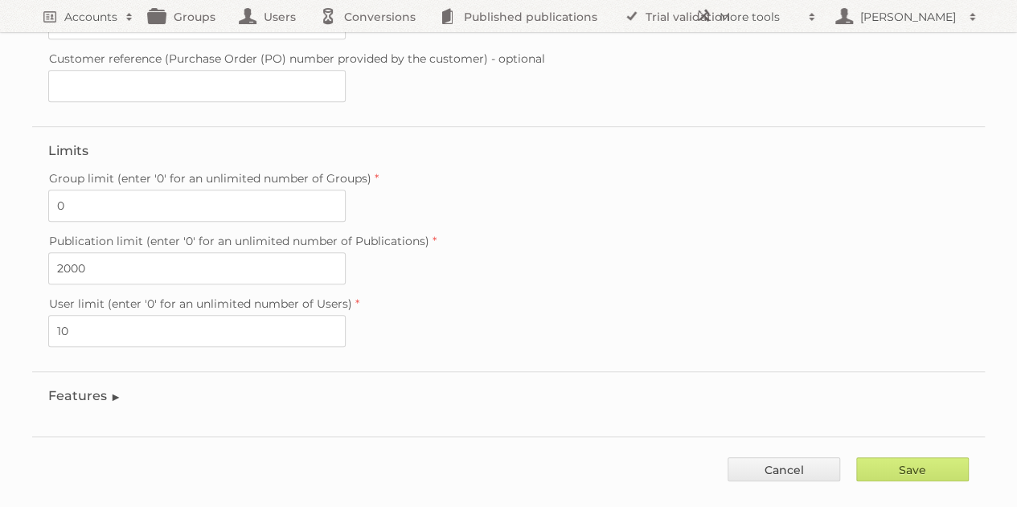
click at [96, 388] on legend "Features" at bounding box center [84, 395] width 73 height 15
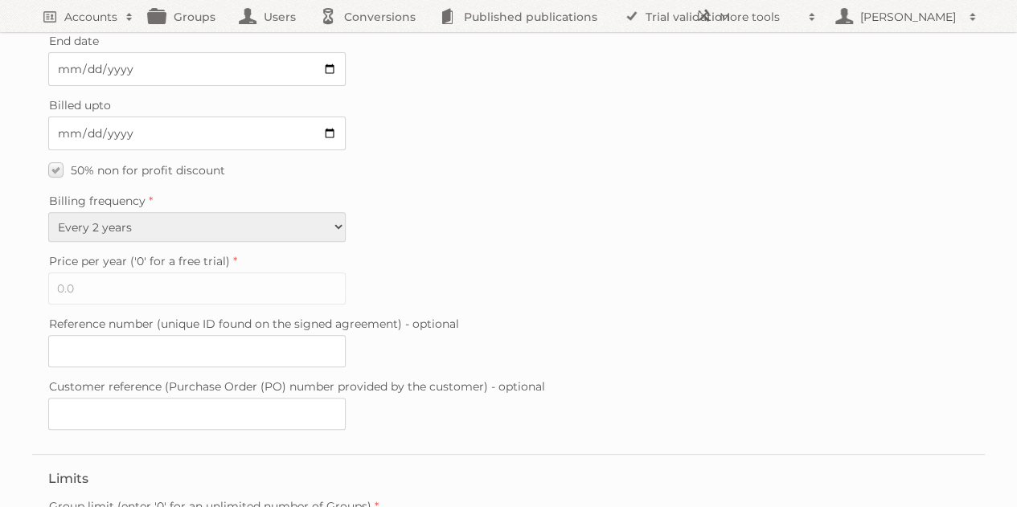
scroll to position [0, 0]
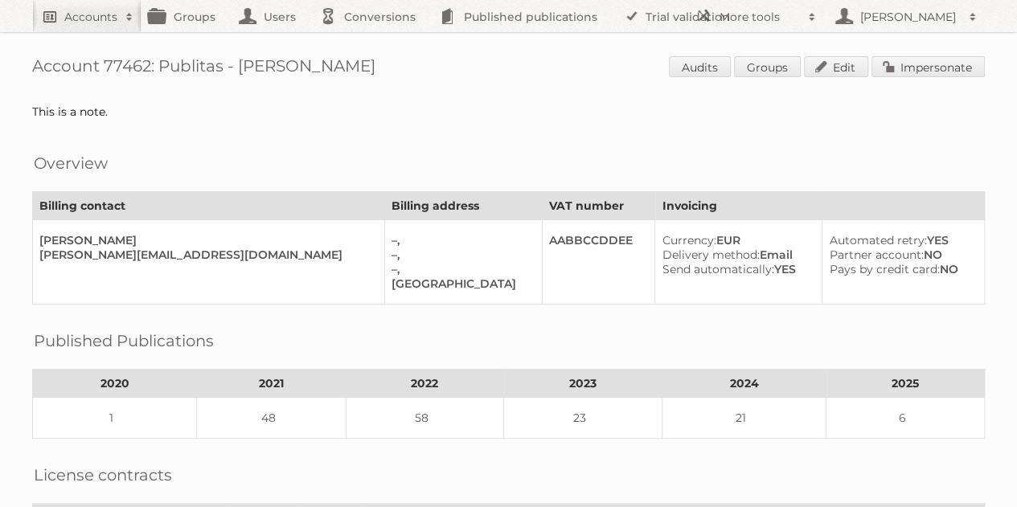
click at [94, 15] on h2 "Accounts" at bounding box center [90, 17] width 53 height 16
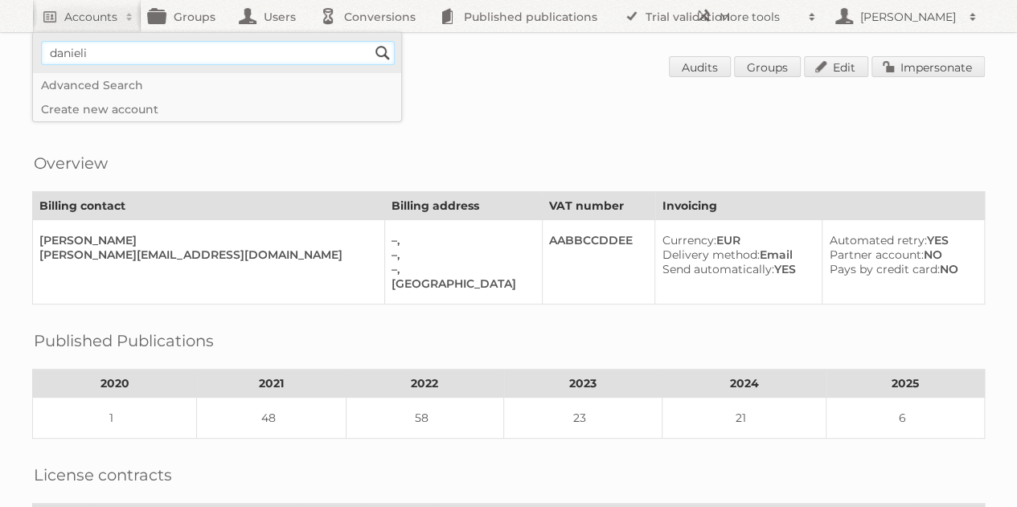
type input"] "[PERSON_NAME][EMAIL_ADDRESS][DOMAIN_NAME]"
click at [384, 49] on input "Search" at bounding box center [383, 53] width 24 height 24
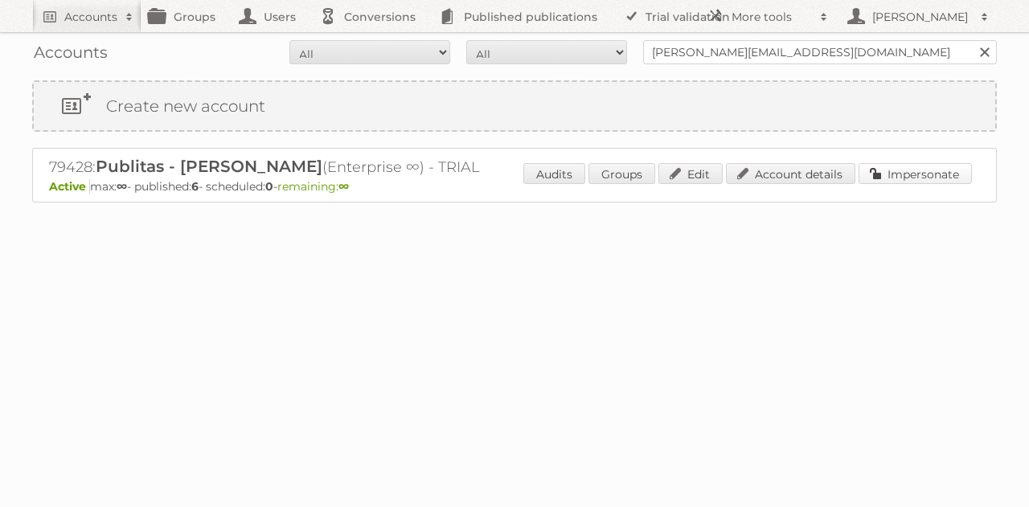
click at [930, 167] on link "Impersonate" at bounding box center [915, 173] width 113 height 21
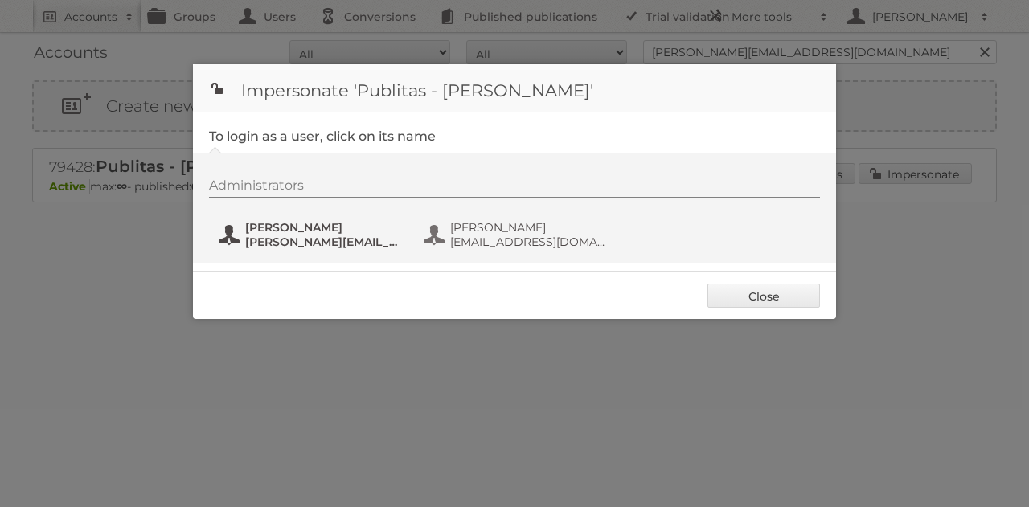
click at [345, 240] on span "[PERSON_NAME][EMAIL_ADDRESS][DOMAIN_NAME]" at bounding box center [323, 242] width 156 height 14
